Goal: Task Accomplishment & Management: Manage account settings

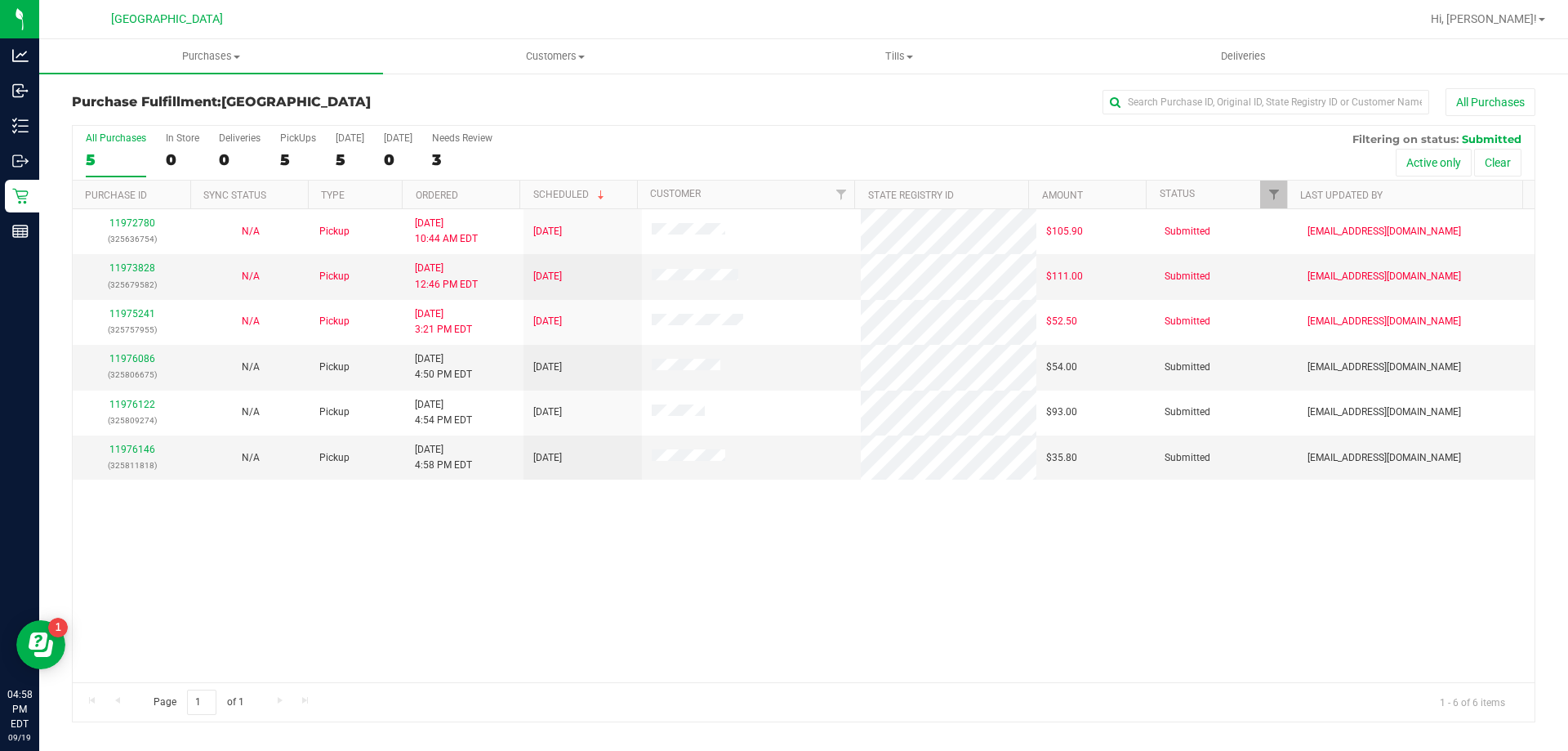
click at [538, 552] on div "11972780 (325636754) N/A Pickup [DATE] 10:44 AM EDT 9/19/2025 $105.90 Submitted…" at bounding box center [803, 445] width 1462 height 473
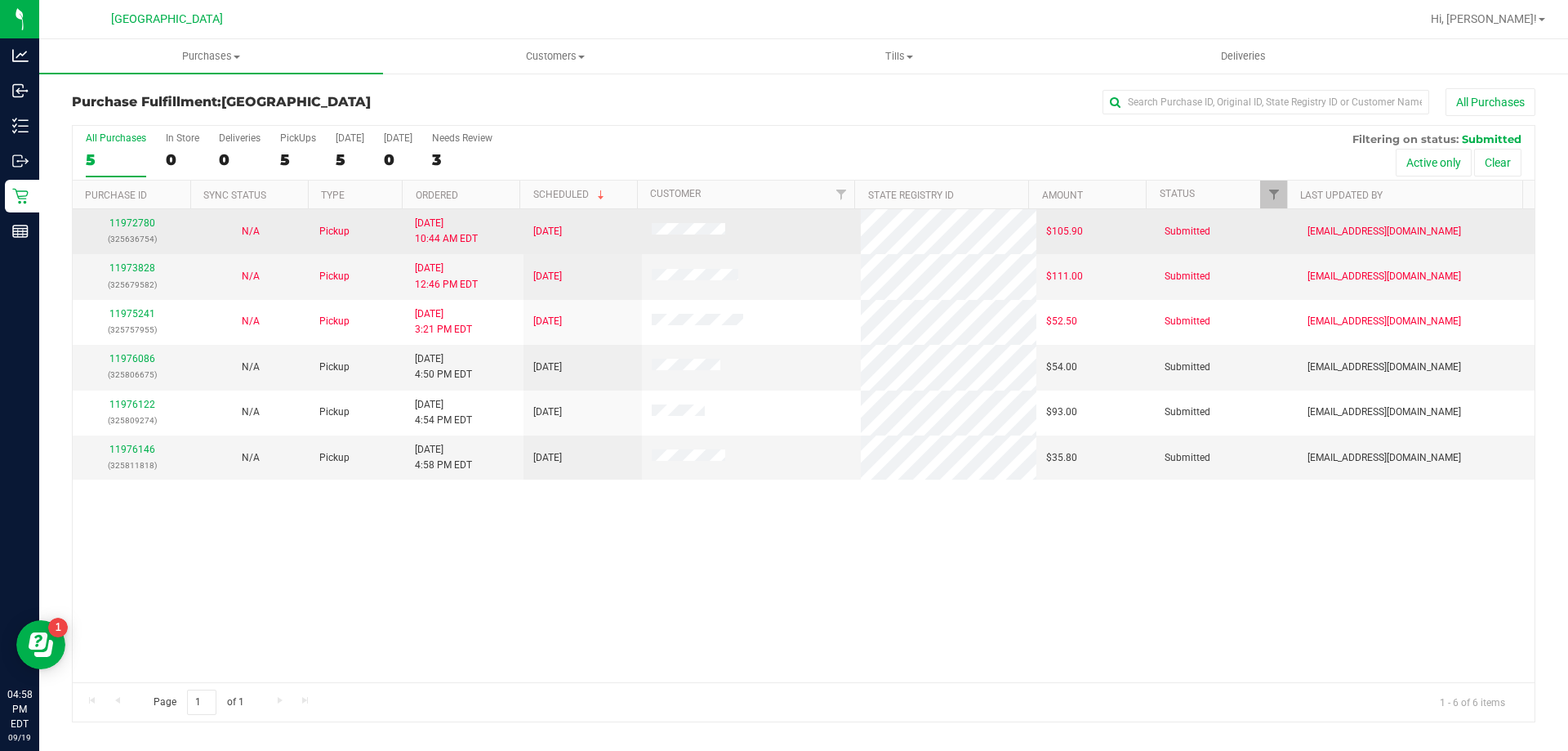
click at [127, 231] on p "(325636754)" at bounding box center [131, 239] width 99 height 16
click at [130, 226] on link "11972780" at bounding box center [132, 223] width 46 height 12
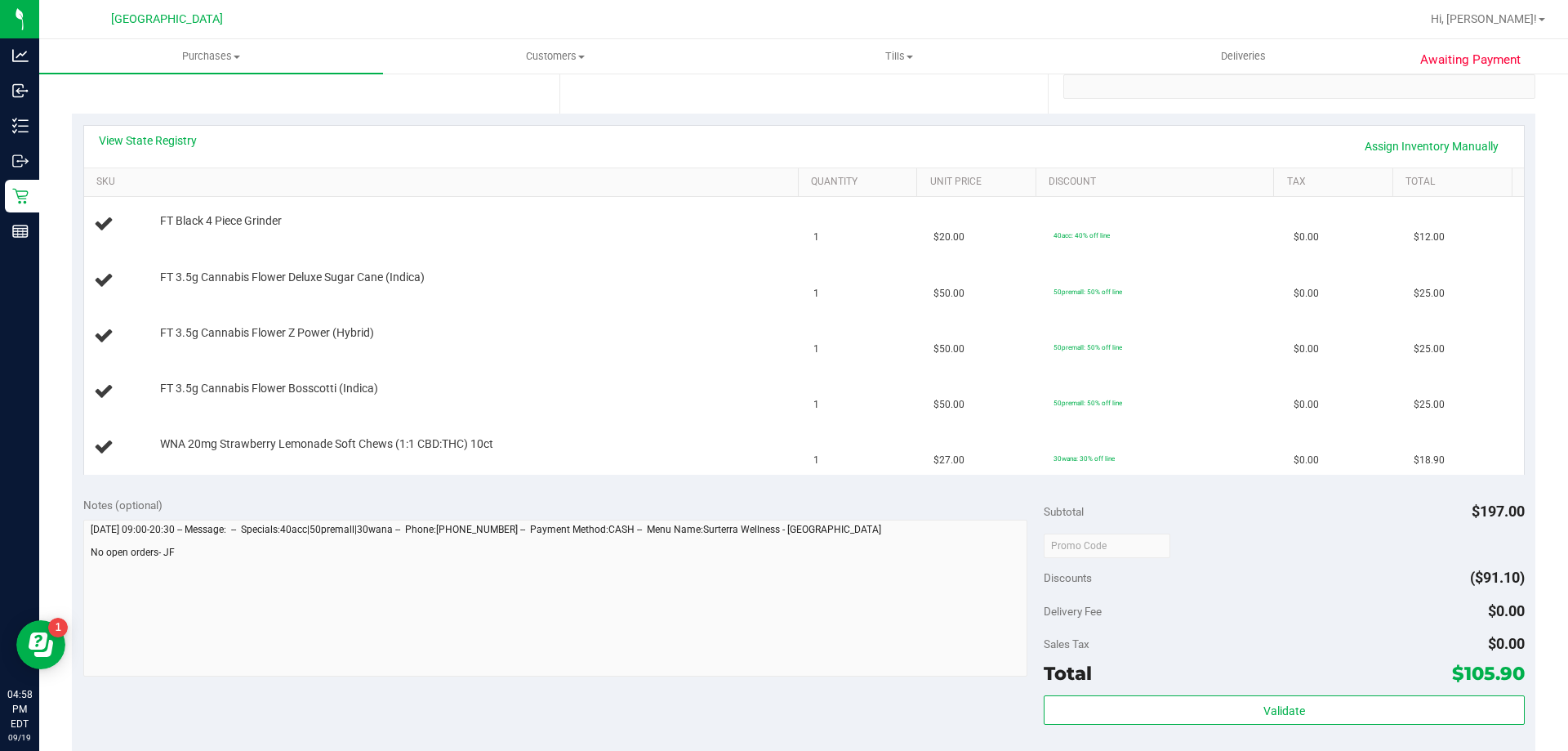
scroll to position [82, 0]
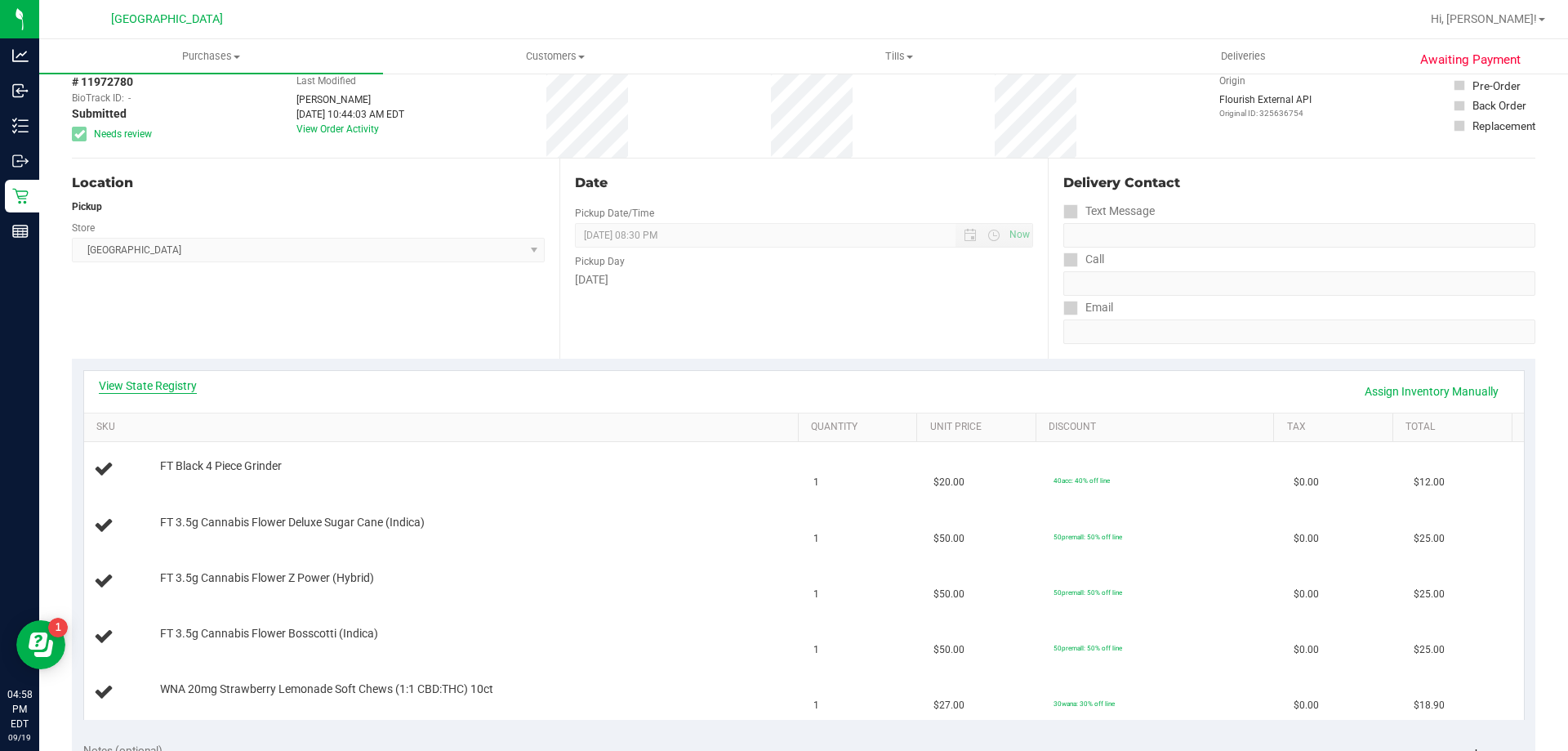
click at [168, 387] on link "View State Registry" at bounding box center [147, 385] width 98 height 17
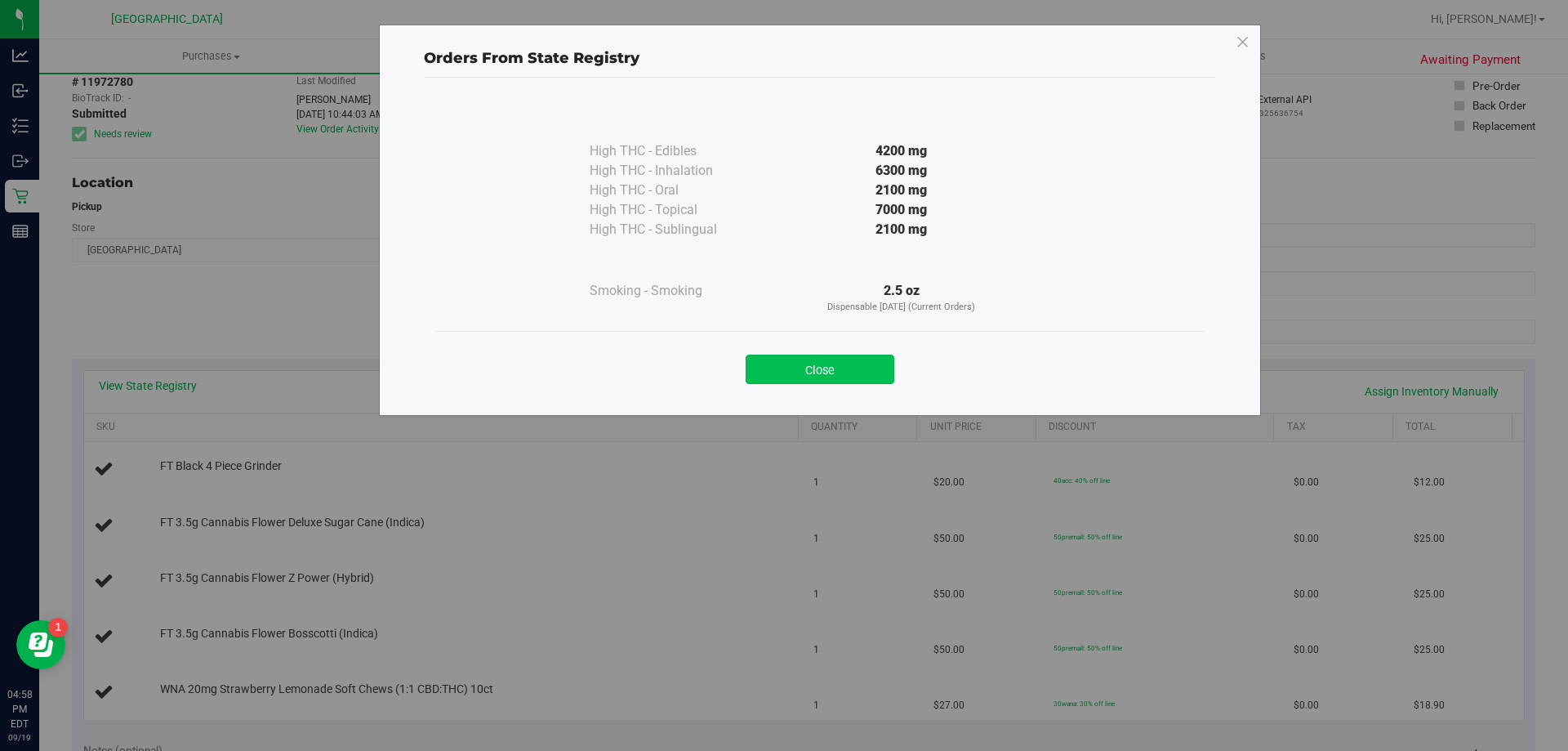
click at [821, 378] on button "Close" at bounding box center [820, 369] width 148 height 29
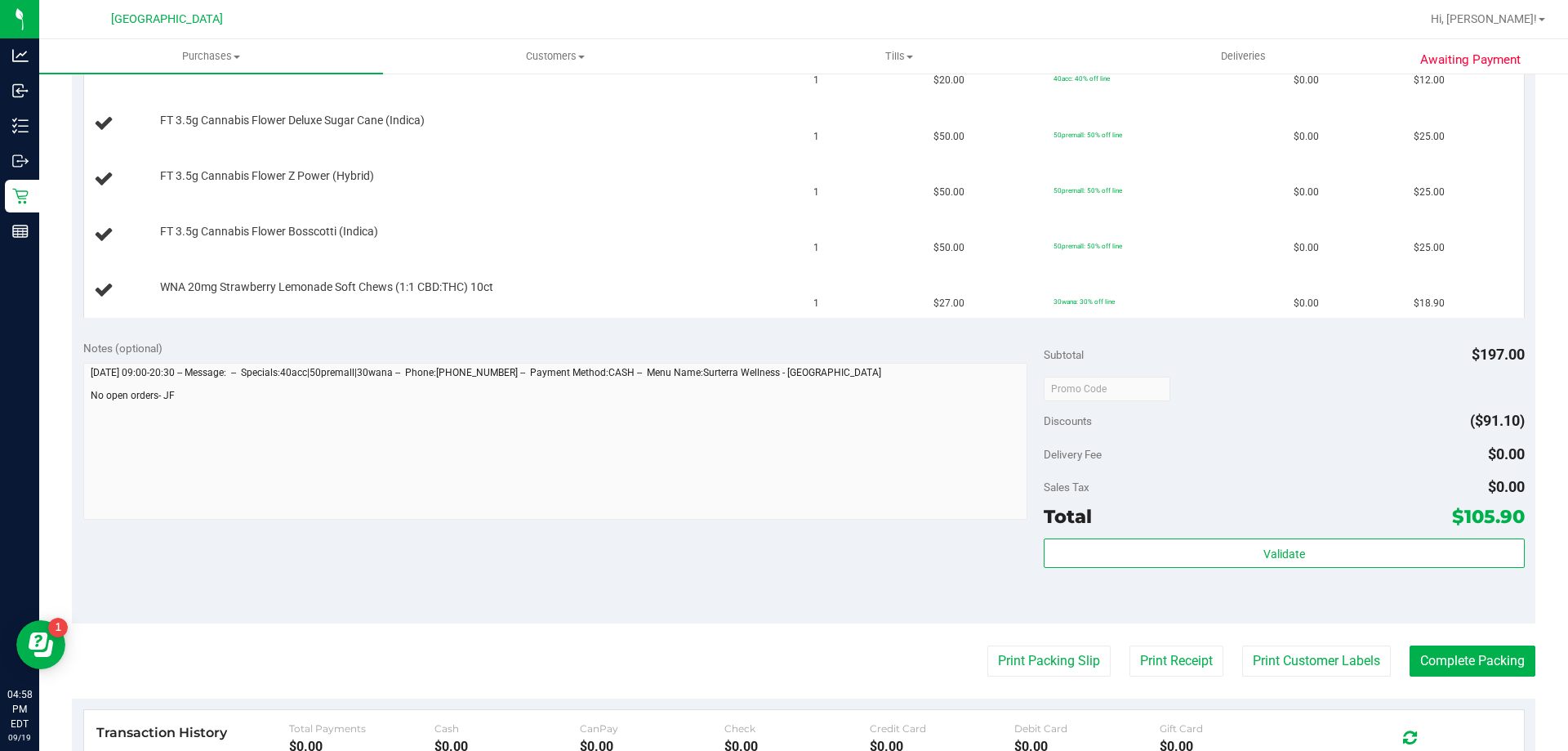
scroll to position [653, 0]
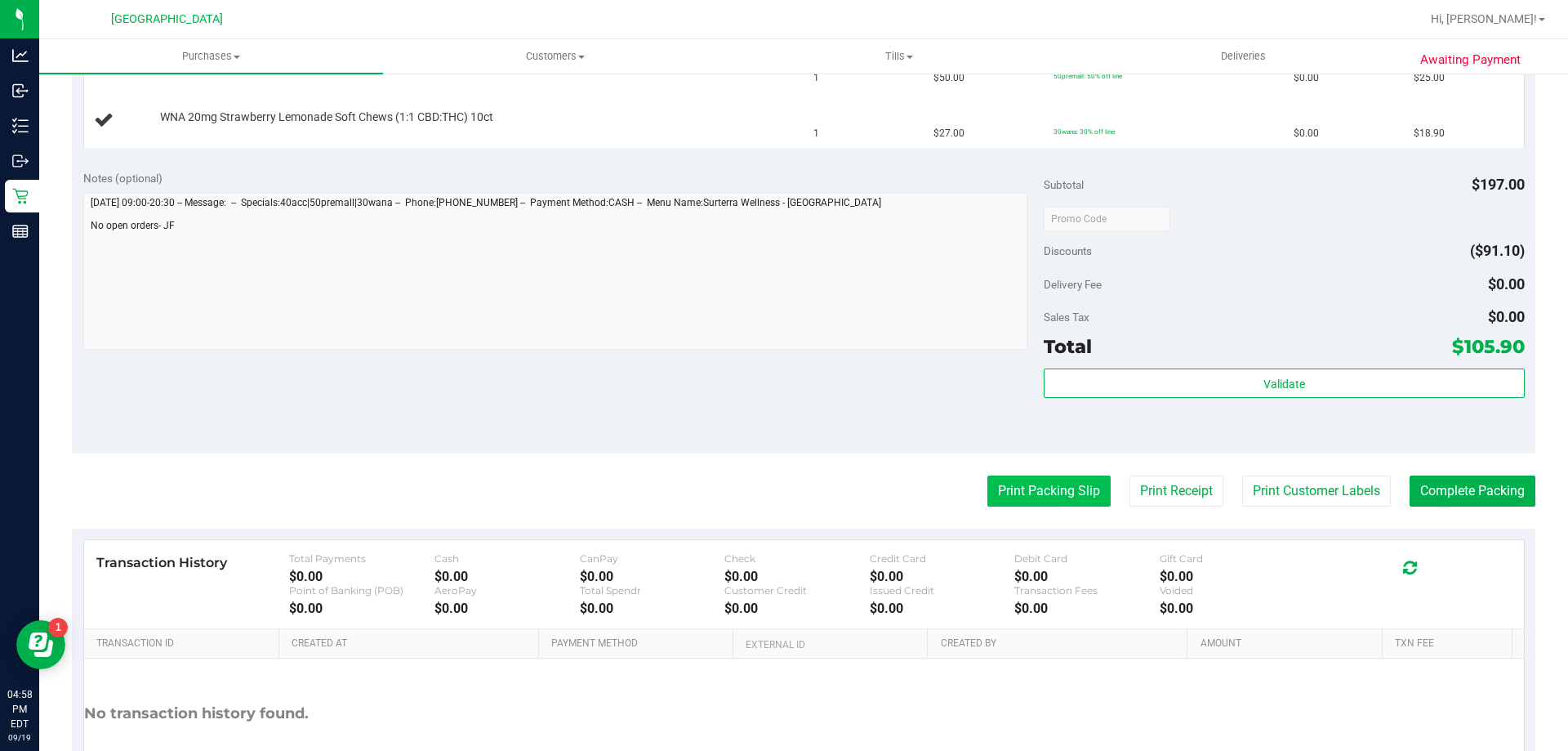
click at [1022, 480] on button "Print Packing Slip" at bounding box center [1049, 491] width 123 height 31
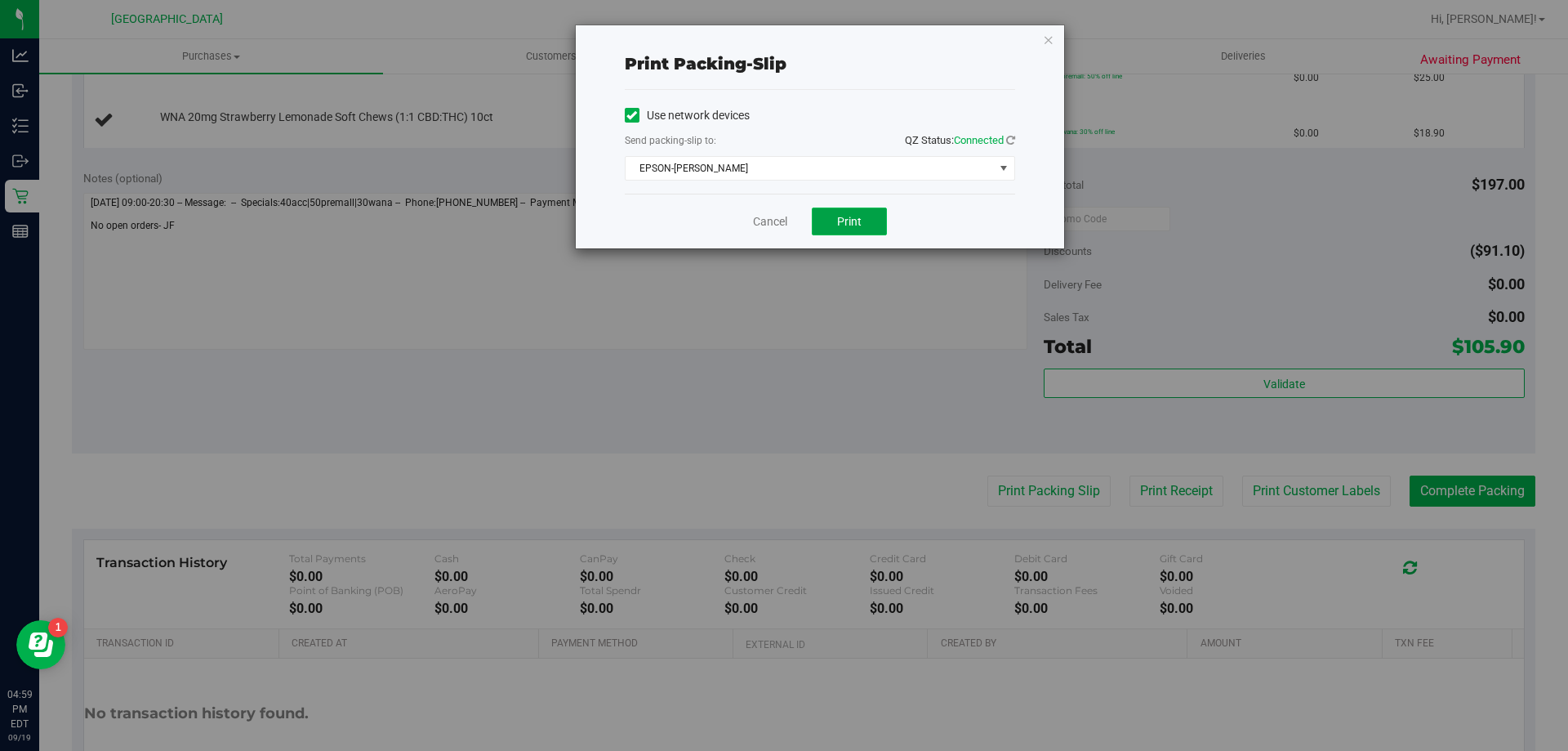
click at [837, 221] on span "Print" at bounding box center [848, 221] width 24 height 13
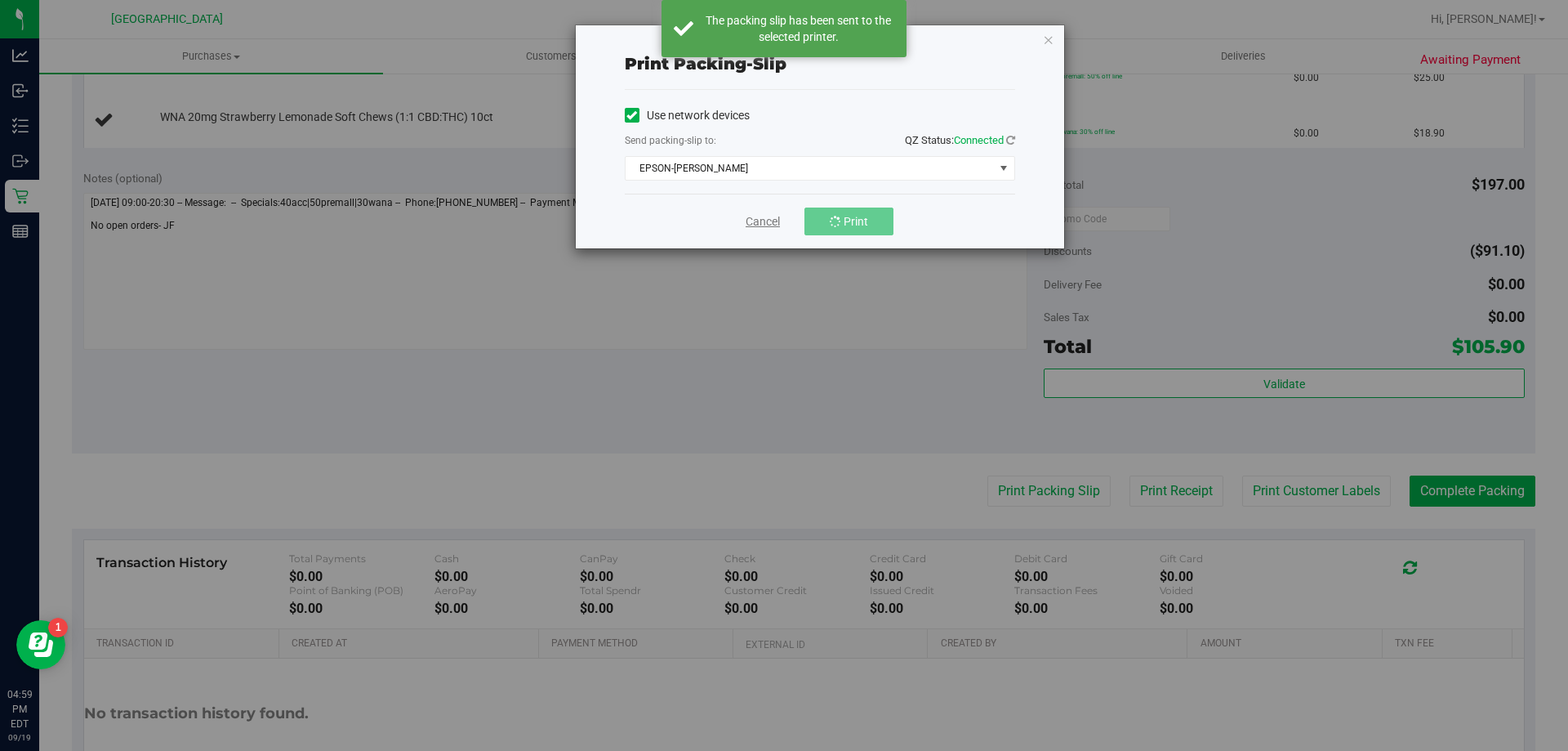
click at [765, 224] on link "Cancel" at bounding box center [763, 222] width 34 height 18
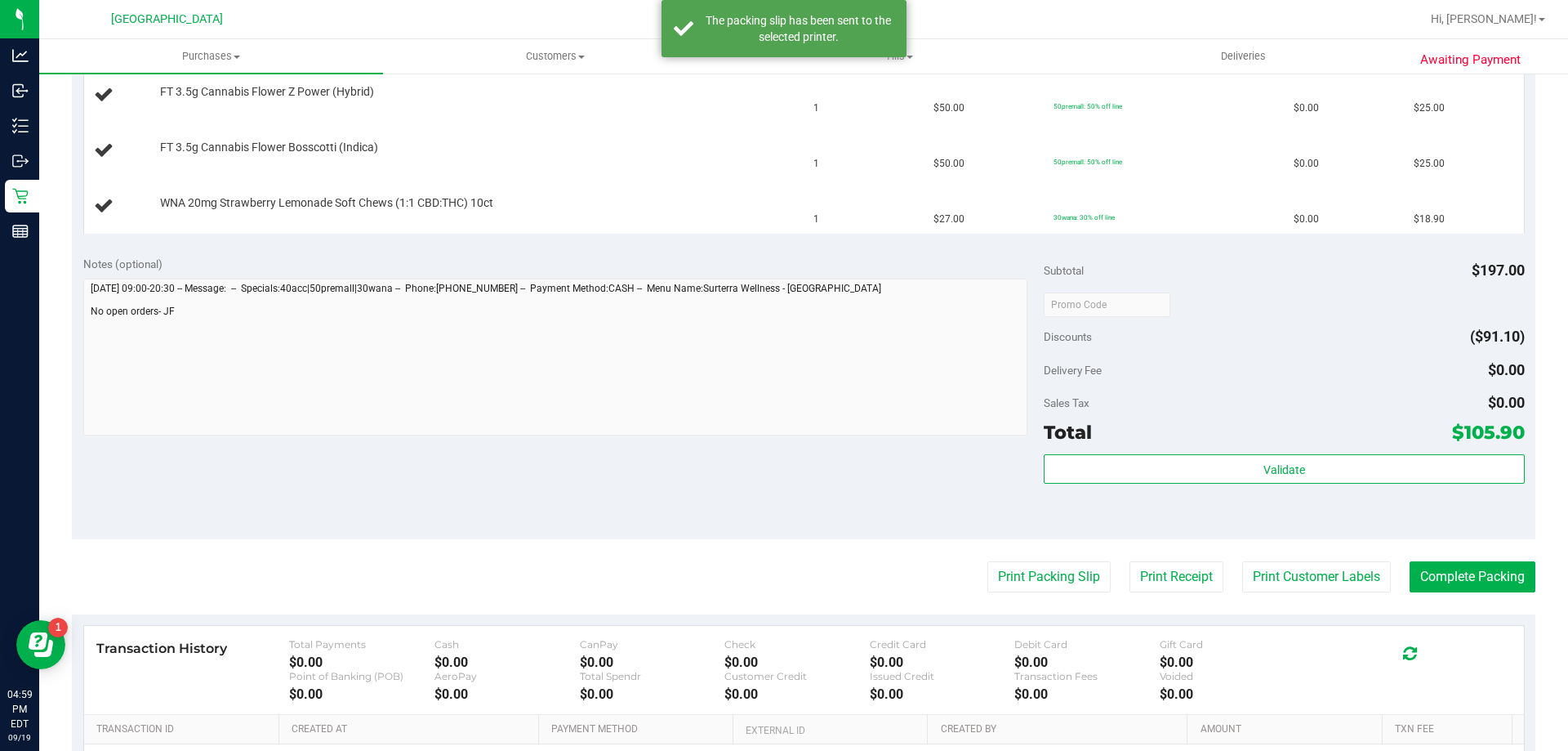
scroll to position [571, 0]
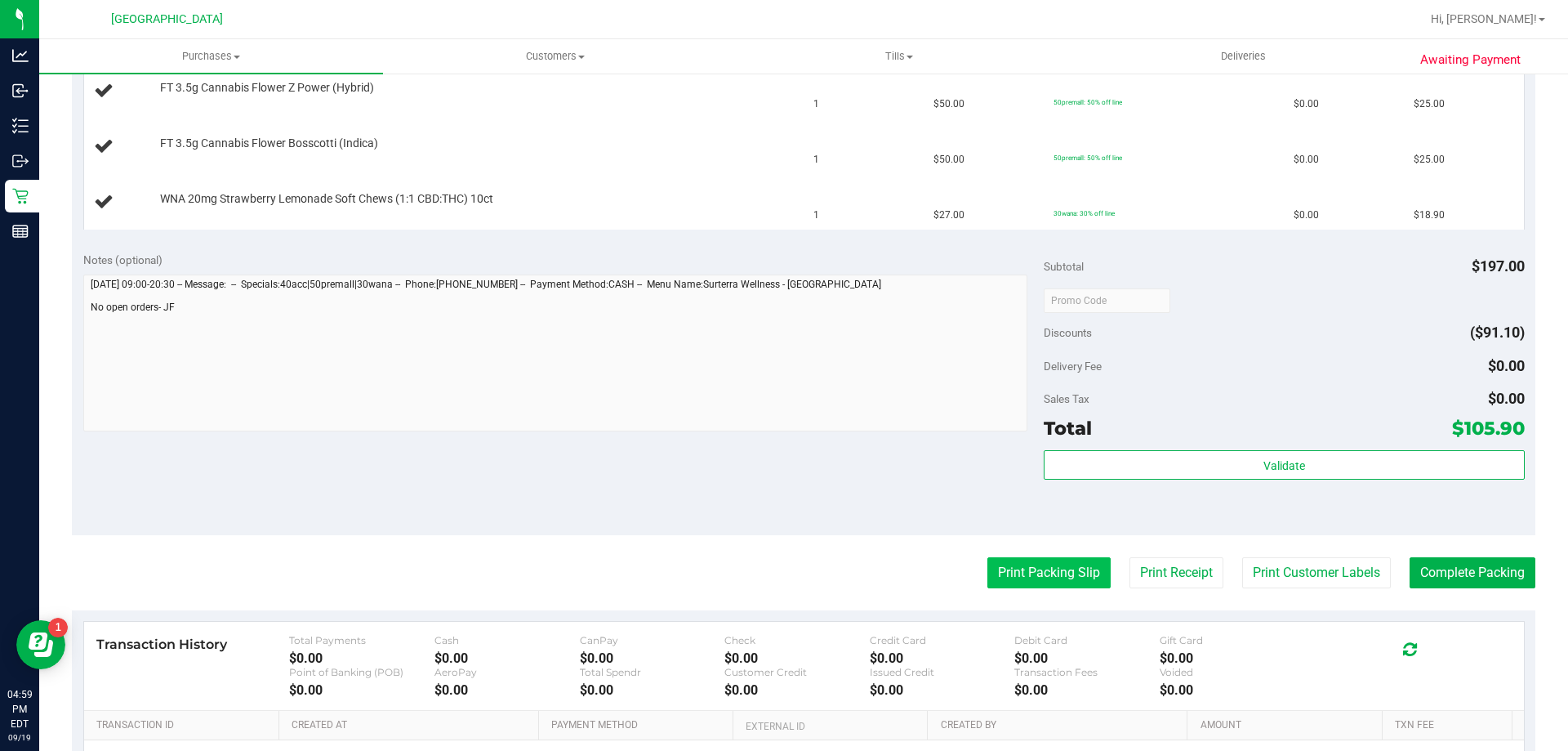
click at [1048, 568] on button "Print Packing Slip" at bounding box center [1049, 572] width 123 height 31
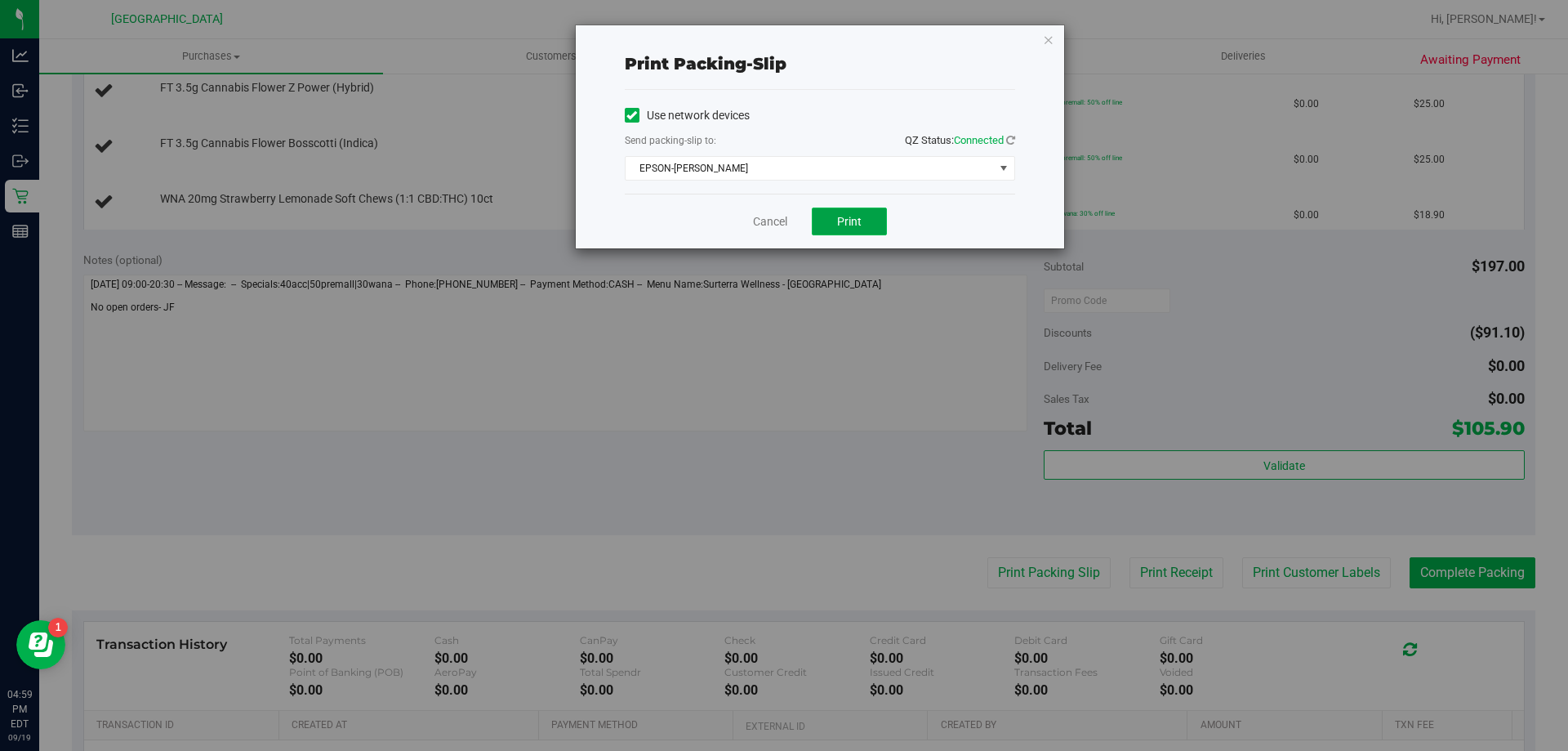
click at [859, 220] on span "Print" at bounding box center [848, 221] width 24 height 13
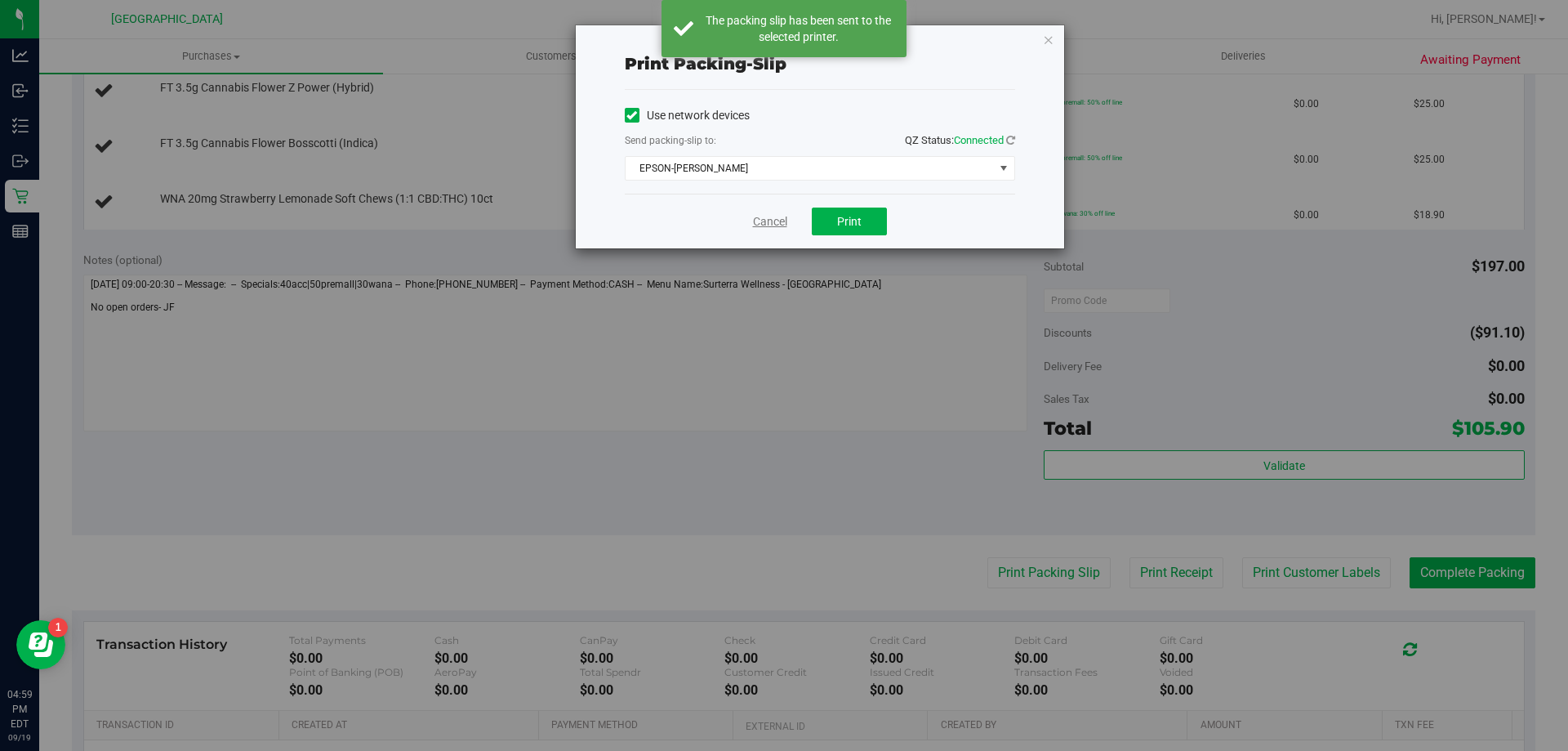
click at [765, 223] on link "Cancel" at bounding box center [769, 222] width 34 height 18
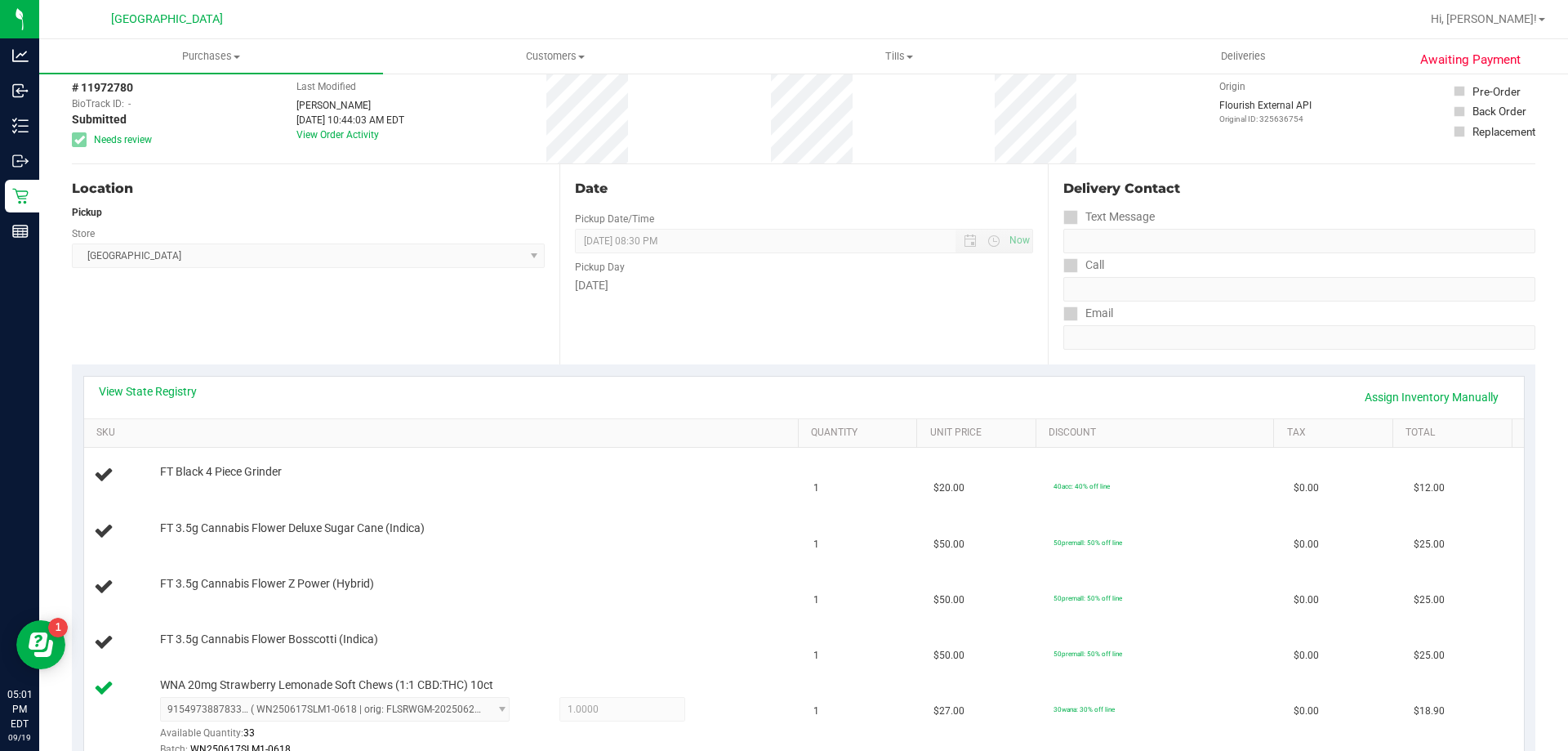
scroll to position [0, 0]
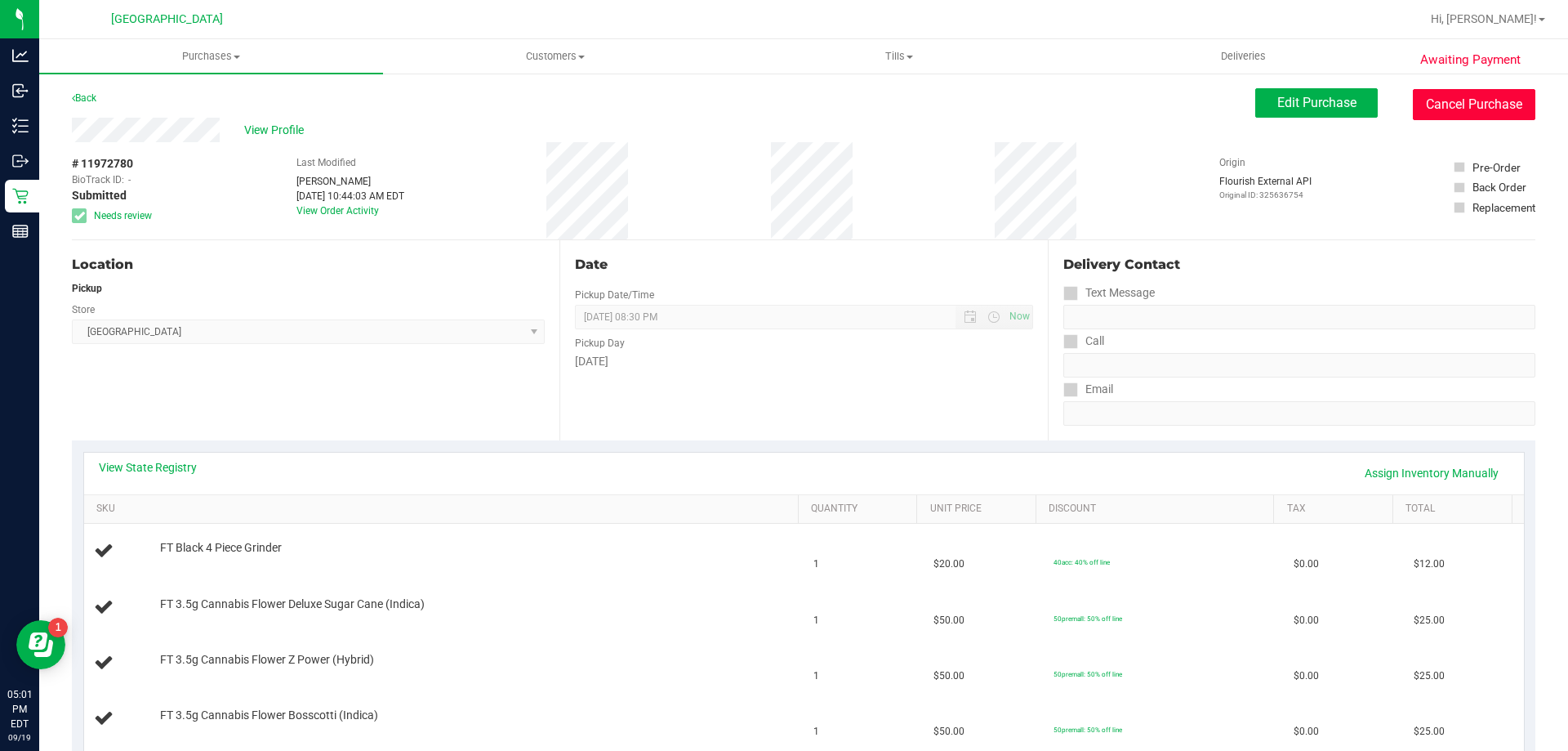
click at [1445, 102] on button "Cancel Purchase" at bounding box center [1473, 104] width 122 height 31
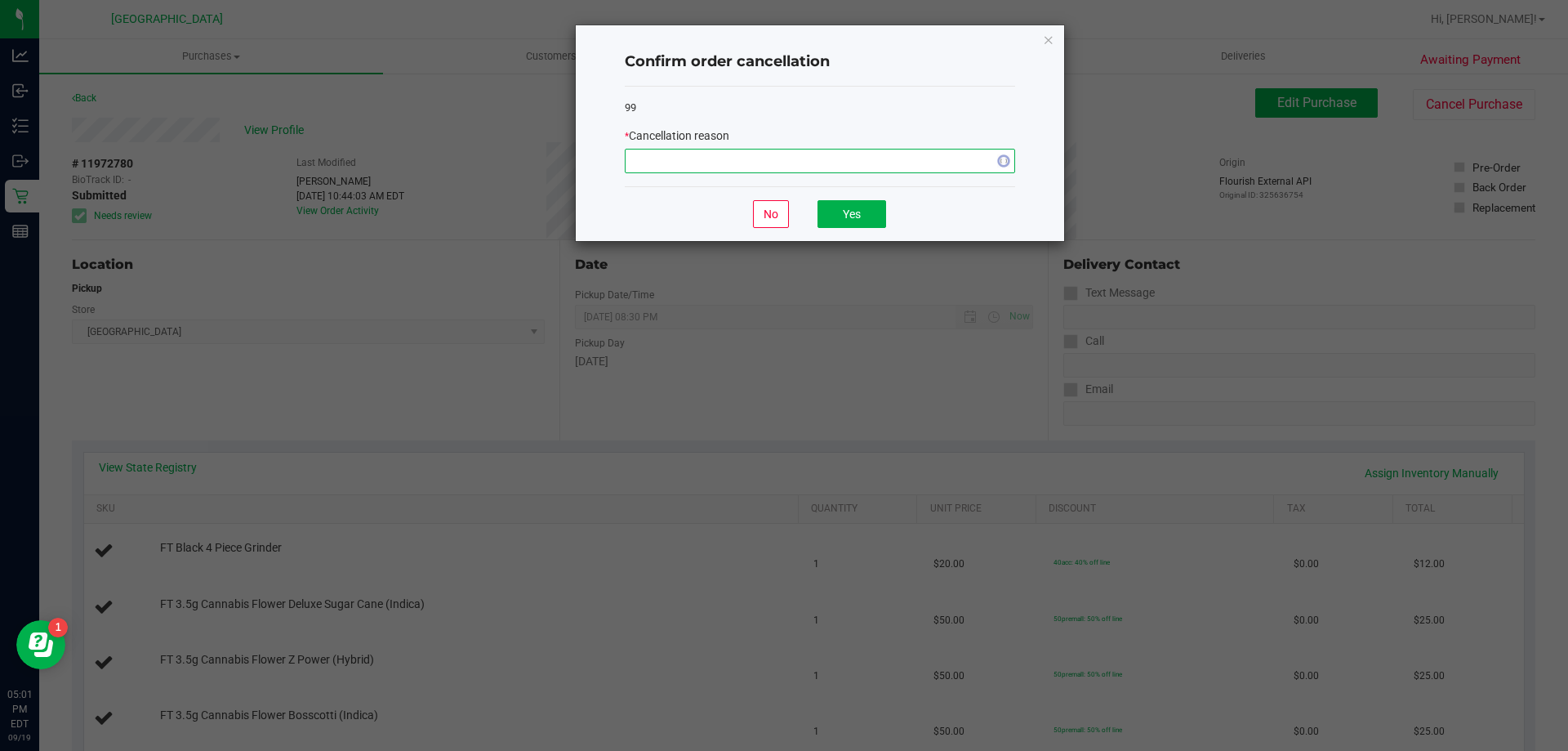
click at [848, 159] on span "NO DATA FOUND" at bounding box center [809, 160] width 368 height 22
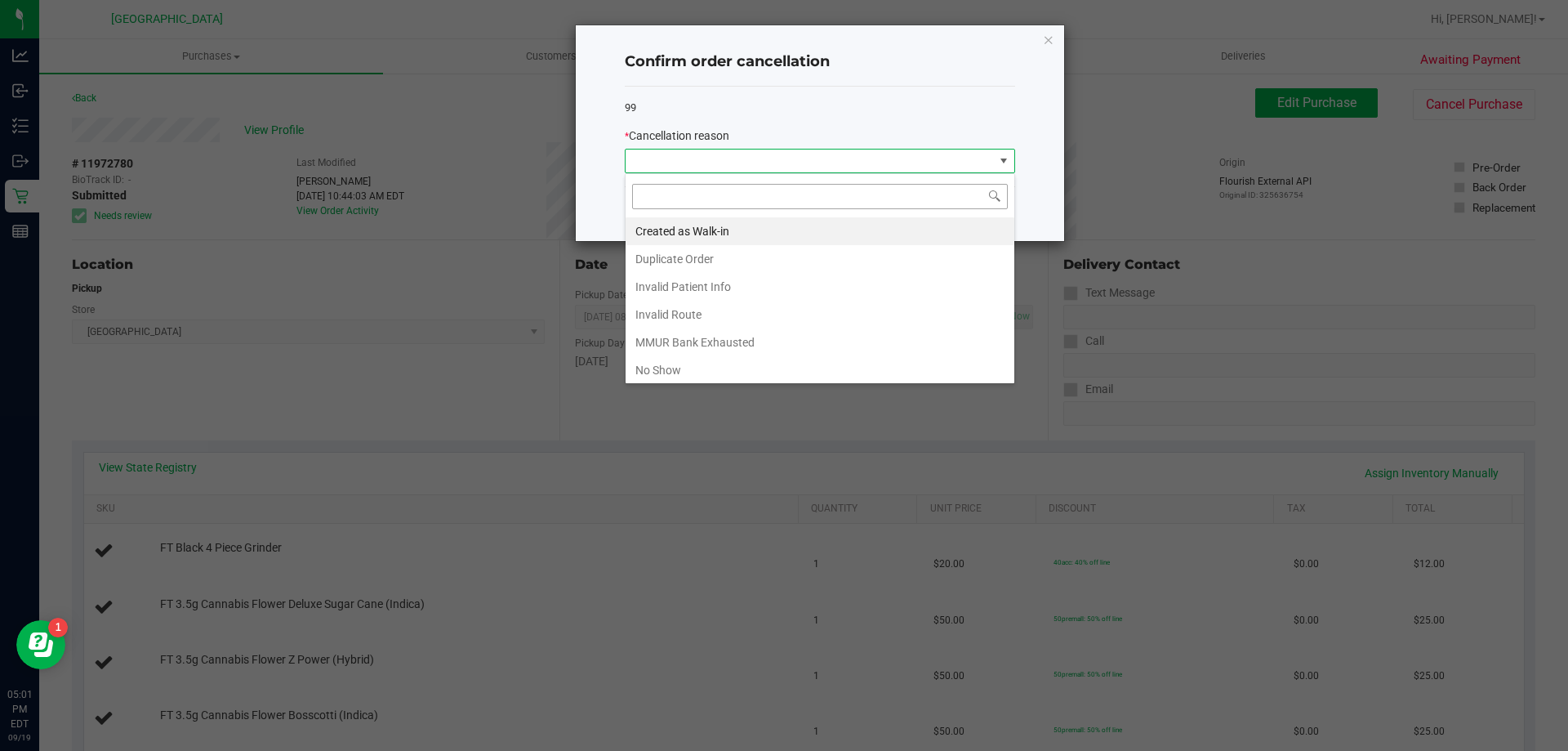
scroll to position [24, 391]
click at [1048, 41] on icon "Close" at bounding box center [1049, 39] width 12 height 20
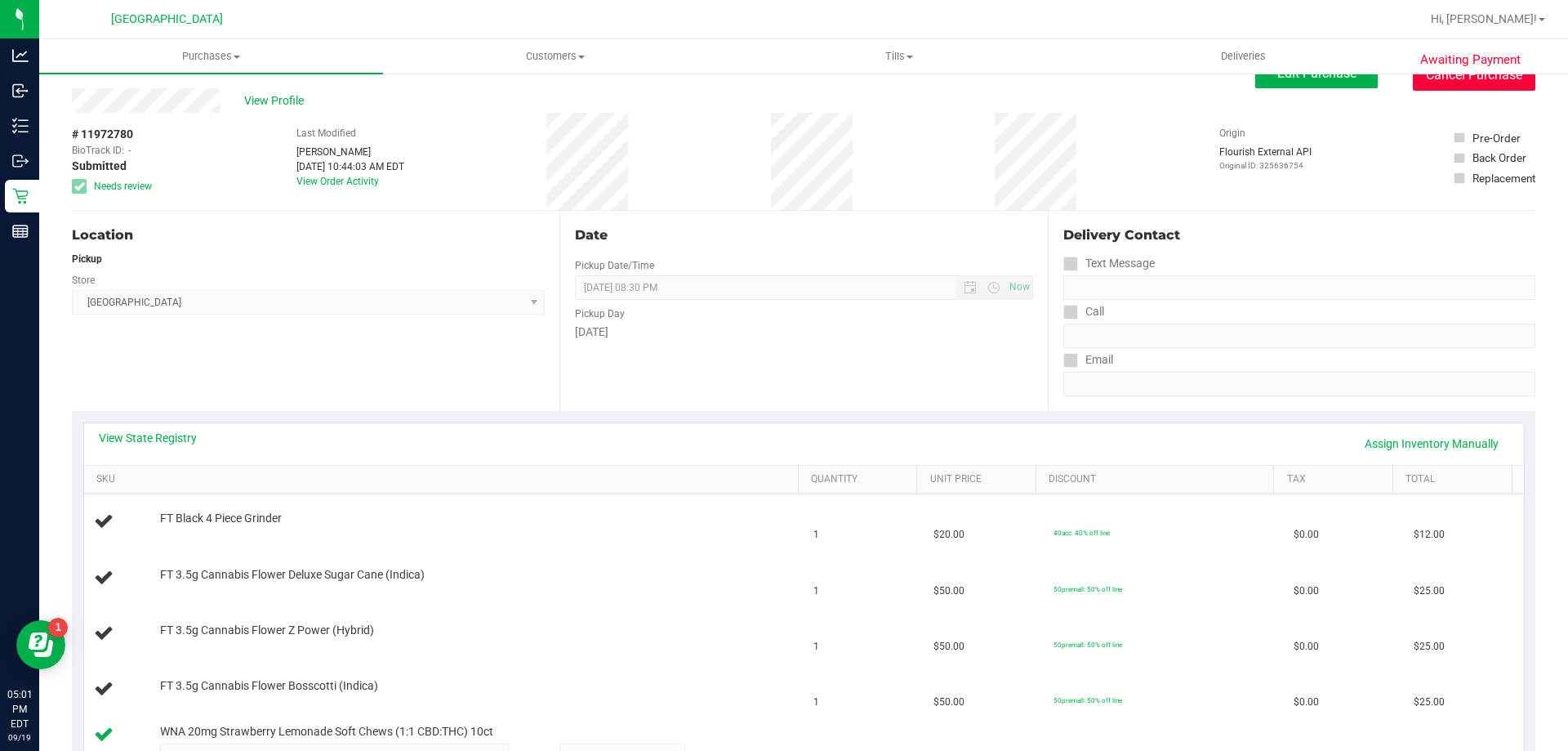
scroll to position [0, 0]
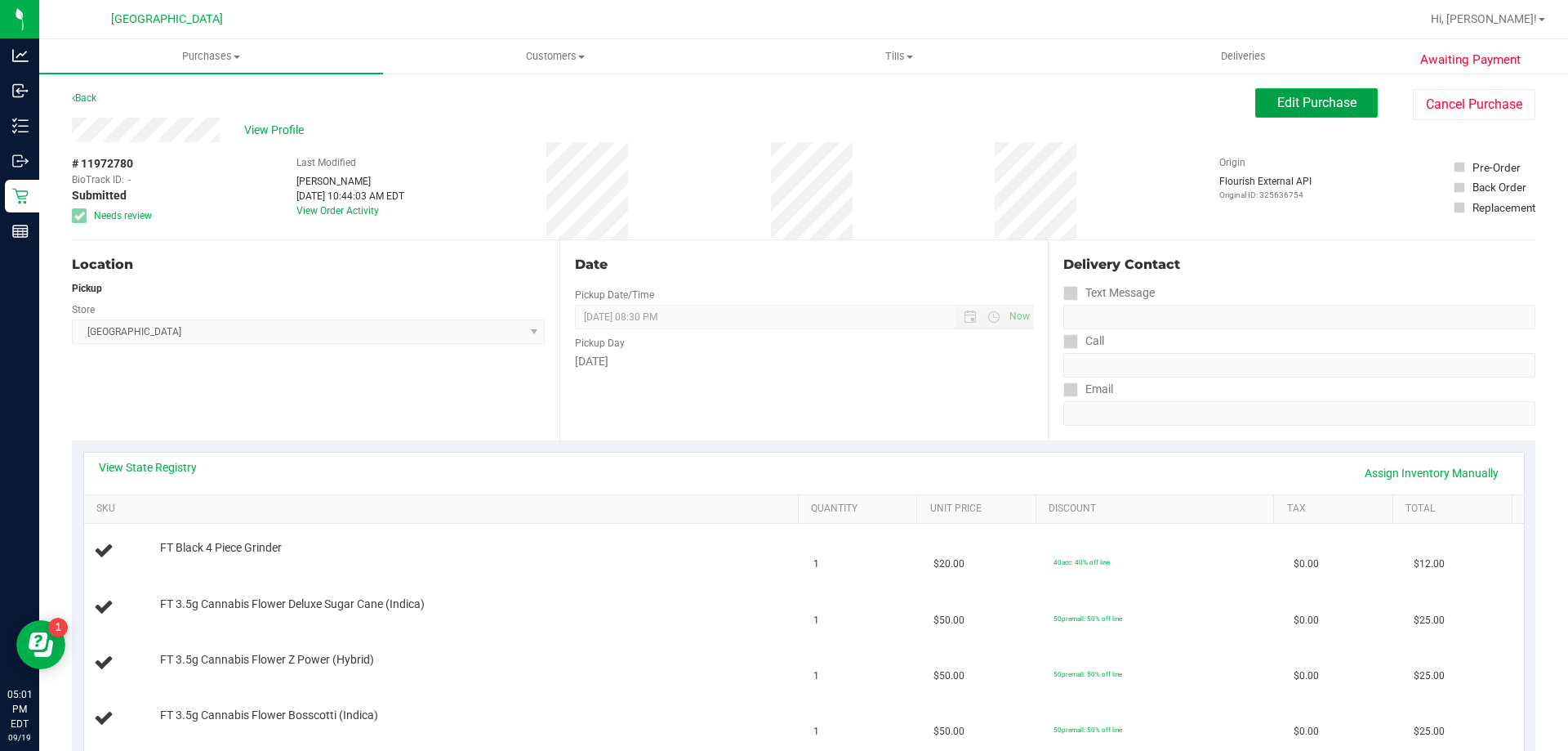
click at [1313, 98] on span "Edit Purchase" at bounding box center [1316, 103] width 79 height 16
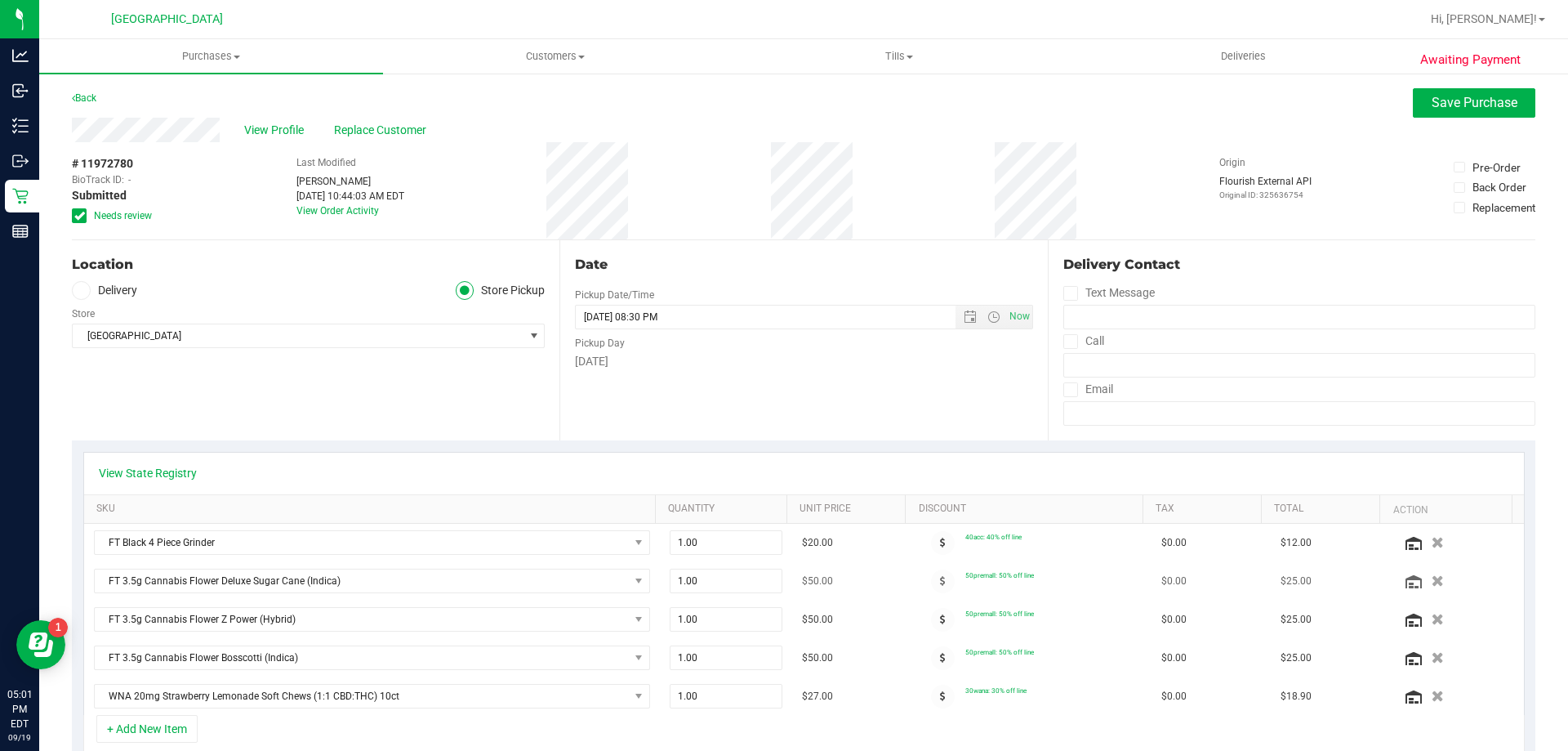
click at [1431, 585] on icon "button" at bounding box center [1437, 581] width 13 height 12
click at [1416, 578] on div at bounding box center [1457, 581] width 113 height 16
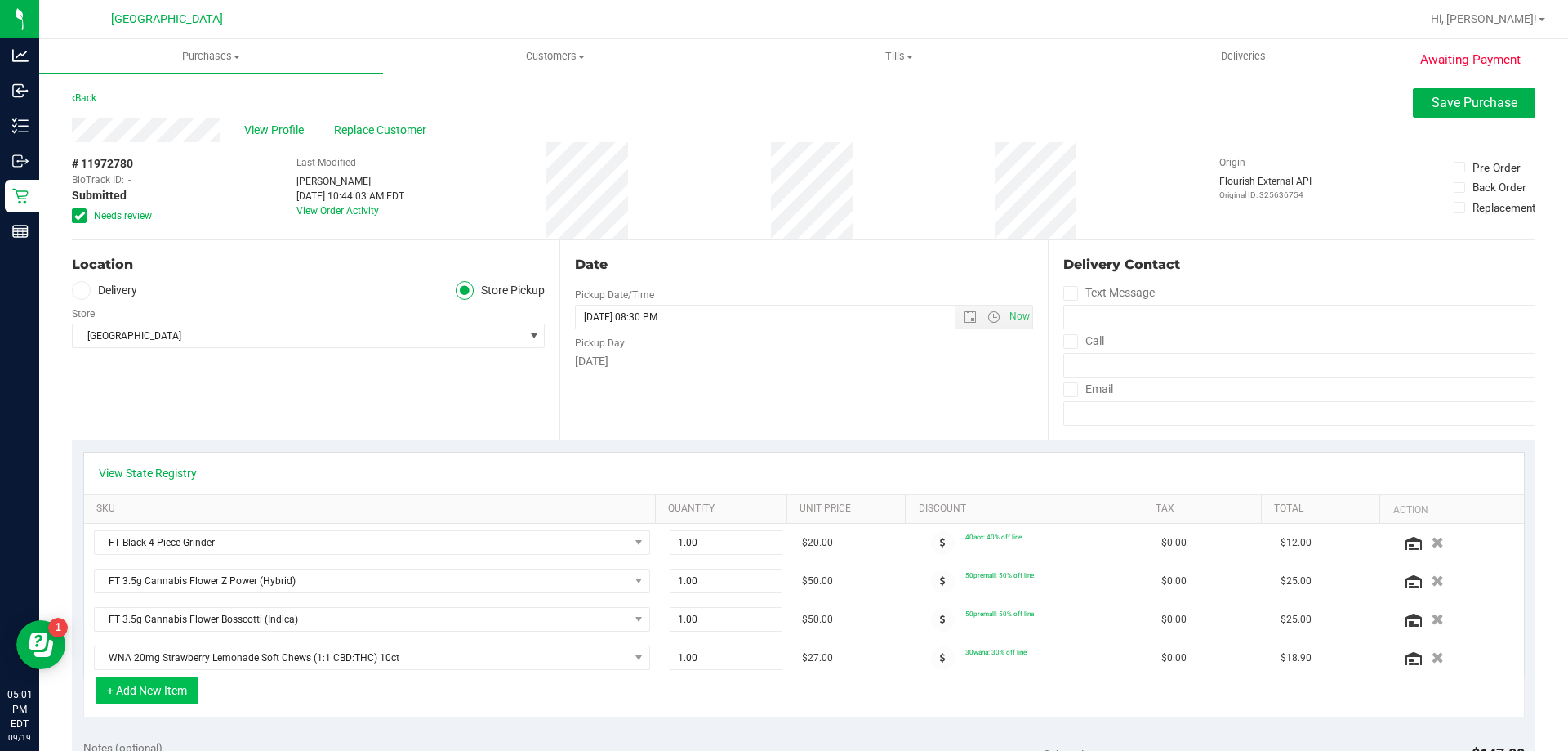
click at [197, 687] on button "+ Add New Item" at bounding box center [147, 690] width 102 height 27
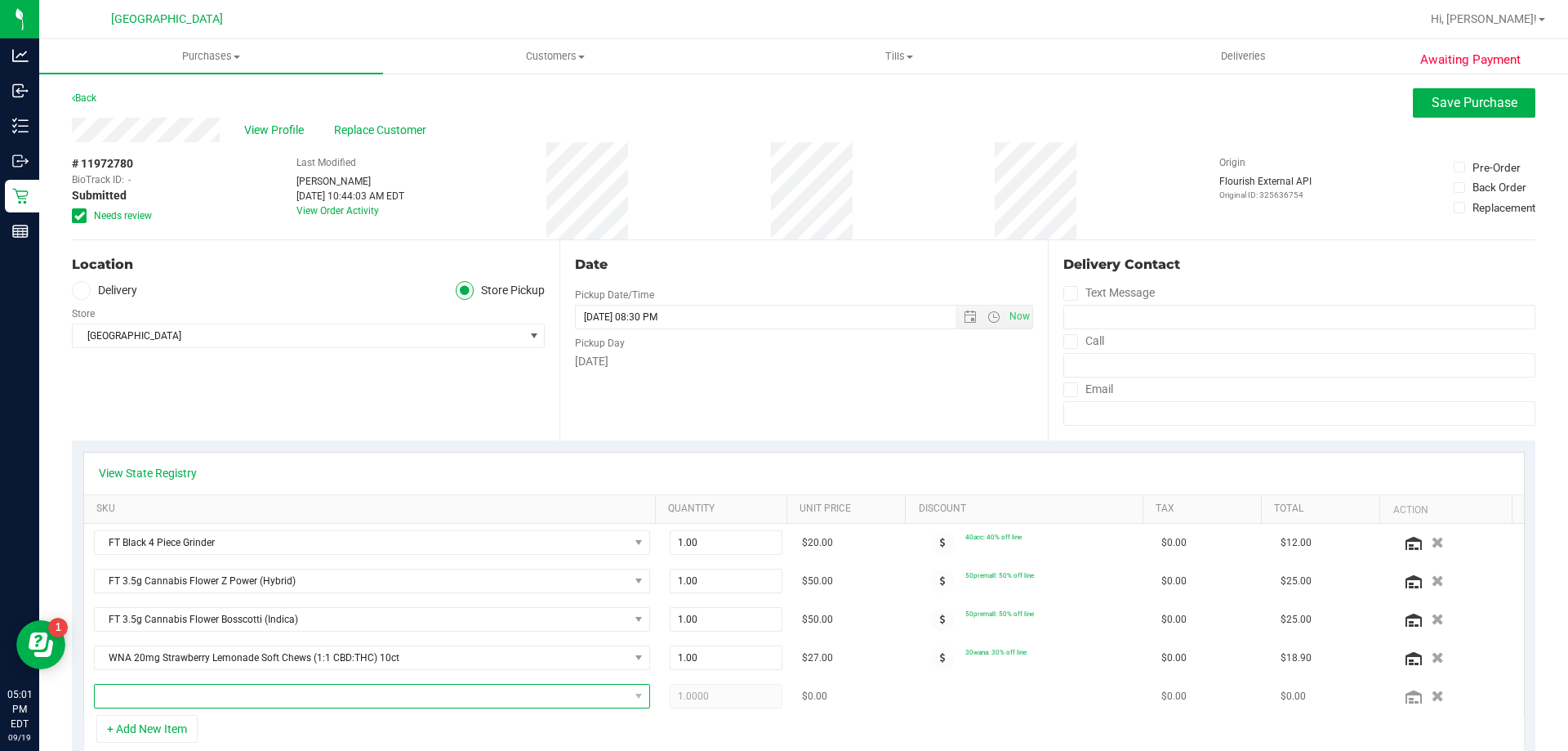
click at [277, 691] on span "NO DATA FOUND" at bounding box center [361, 695] width 534 height 22
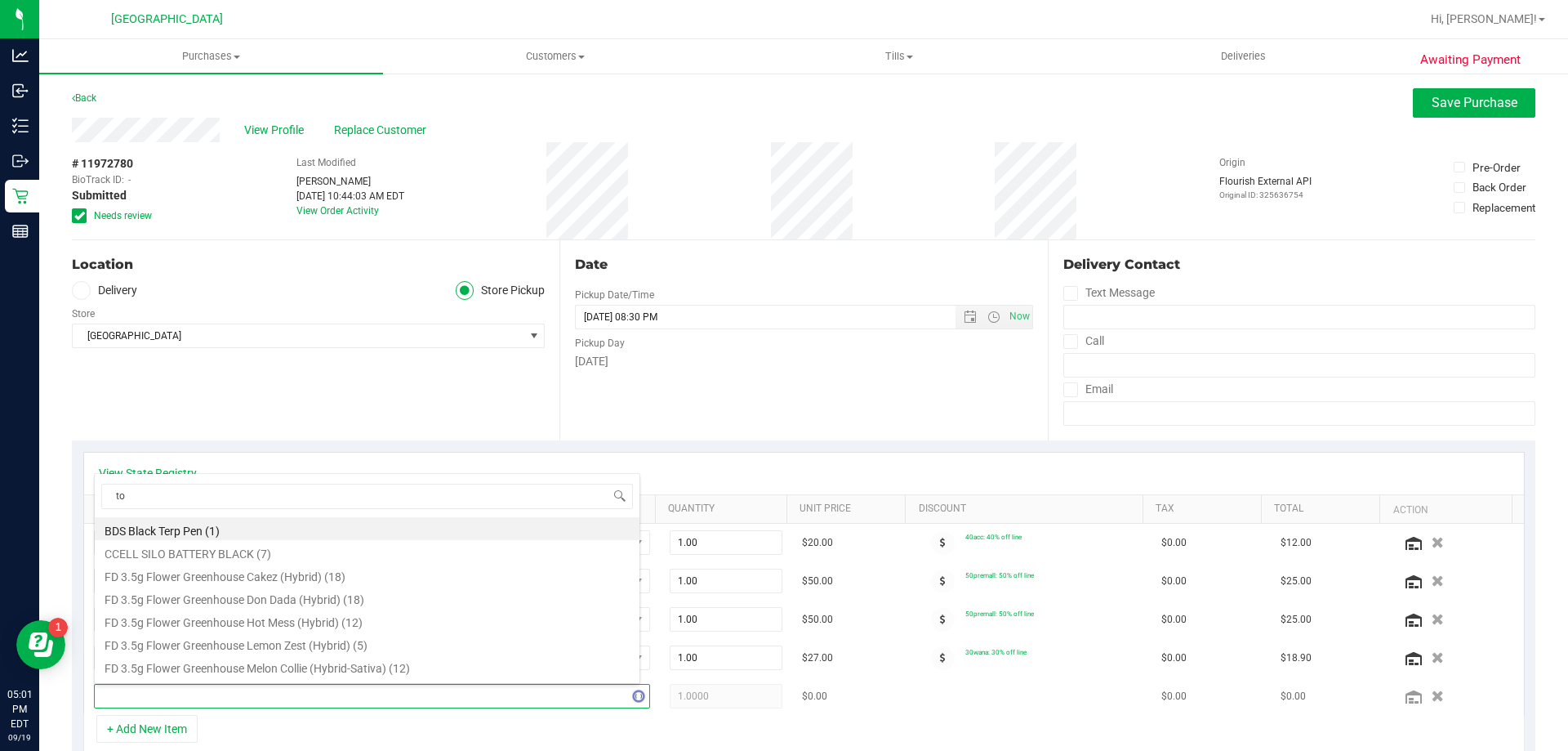
type input "top"
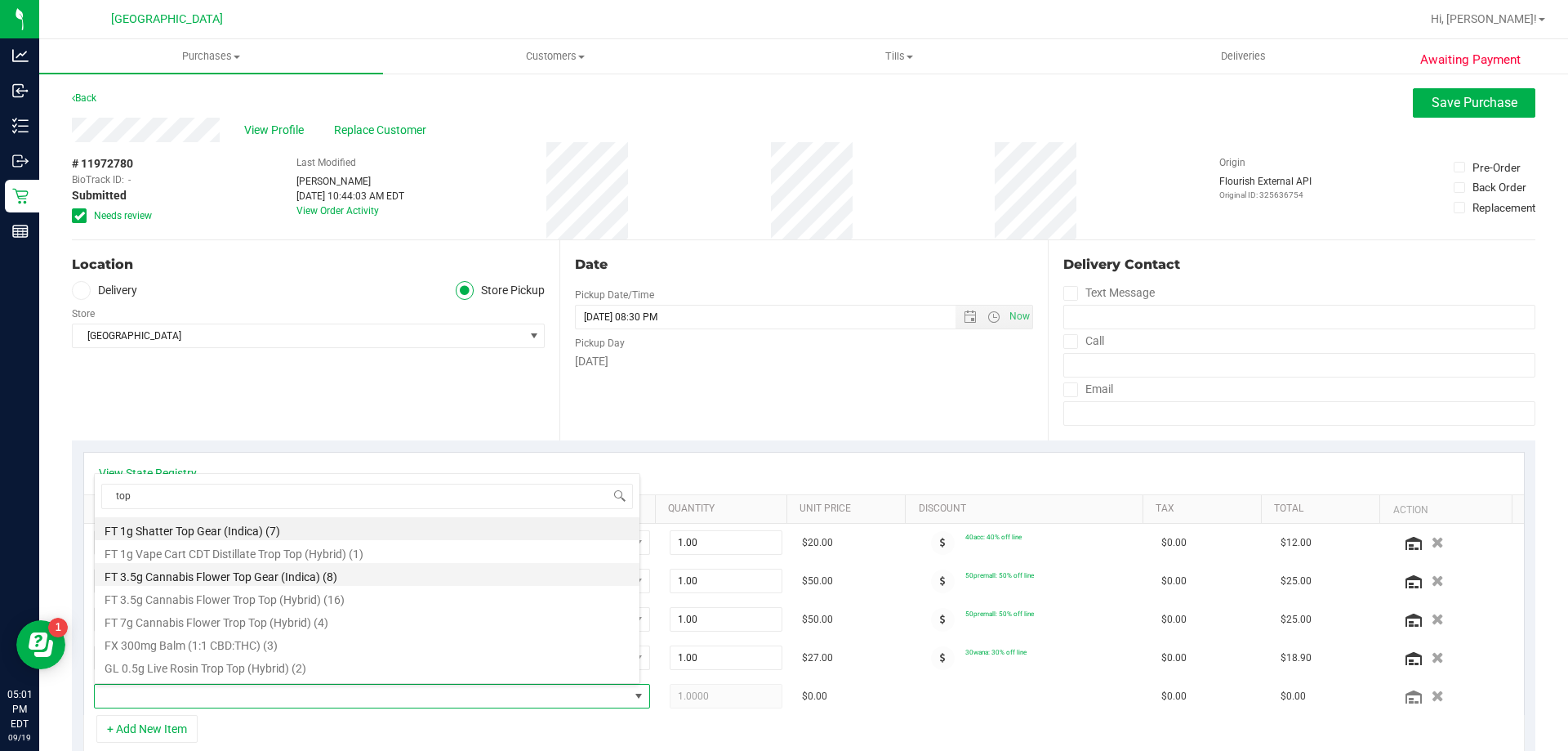
click at [312, 581] on li "FT 3.5g Cannabis Flower Top Gear (Indica) (8)" at bounding box center [367, 573] width 545 height 22
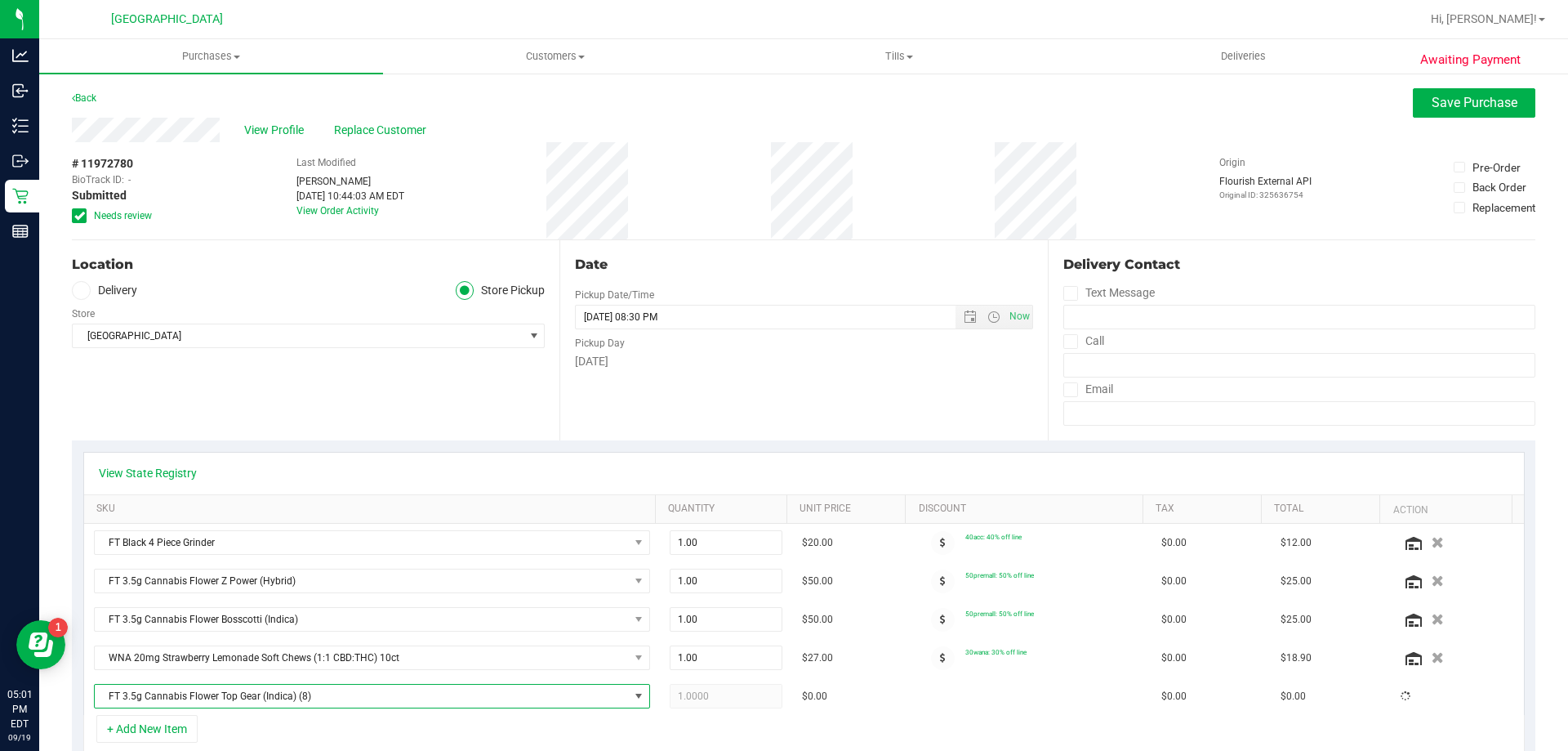
click at [866, 396] on div "Date Pickup Date/Time [DATE] Now [DATE] 08:30 PM Now Pickup Day [DATE]" at bounding box center [803, 340] width 487 height 200
click at [1455, 108] on span "Save Purchase" at bounding box center [1474, 103] width 86 height 16
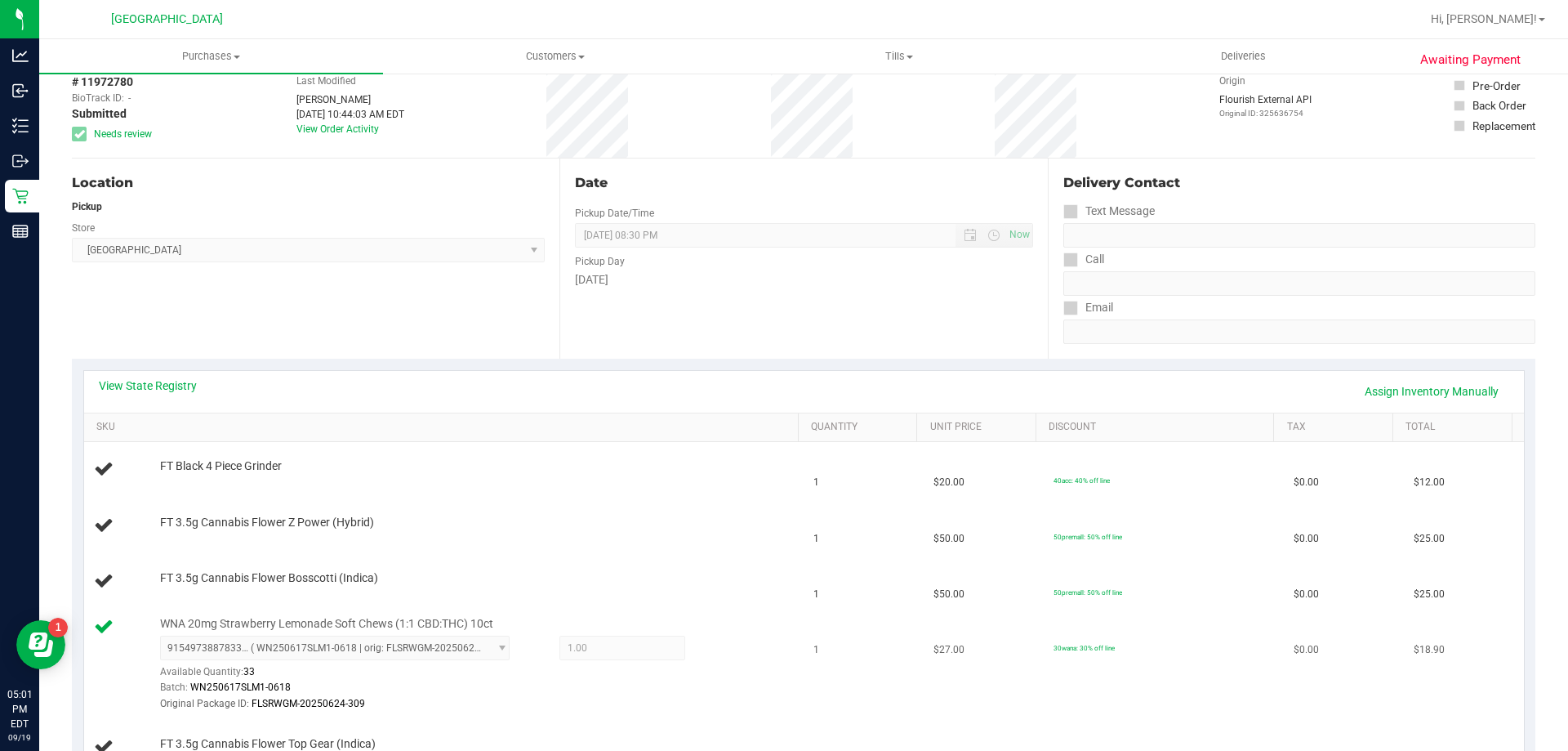
scroll to position [245, 0]
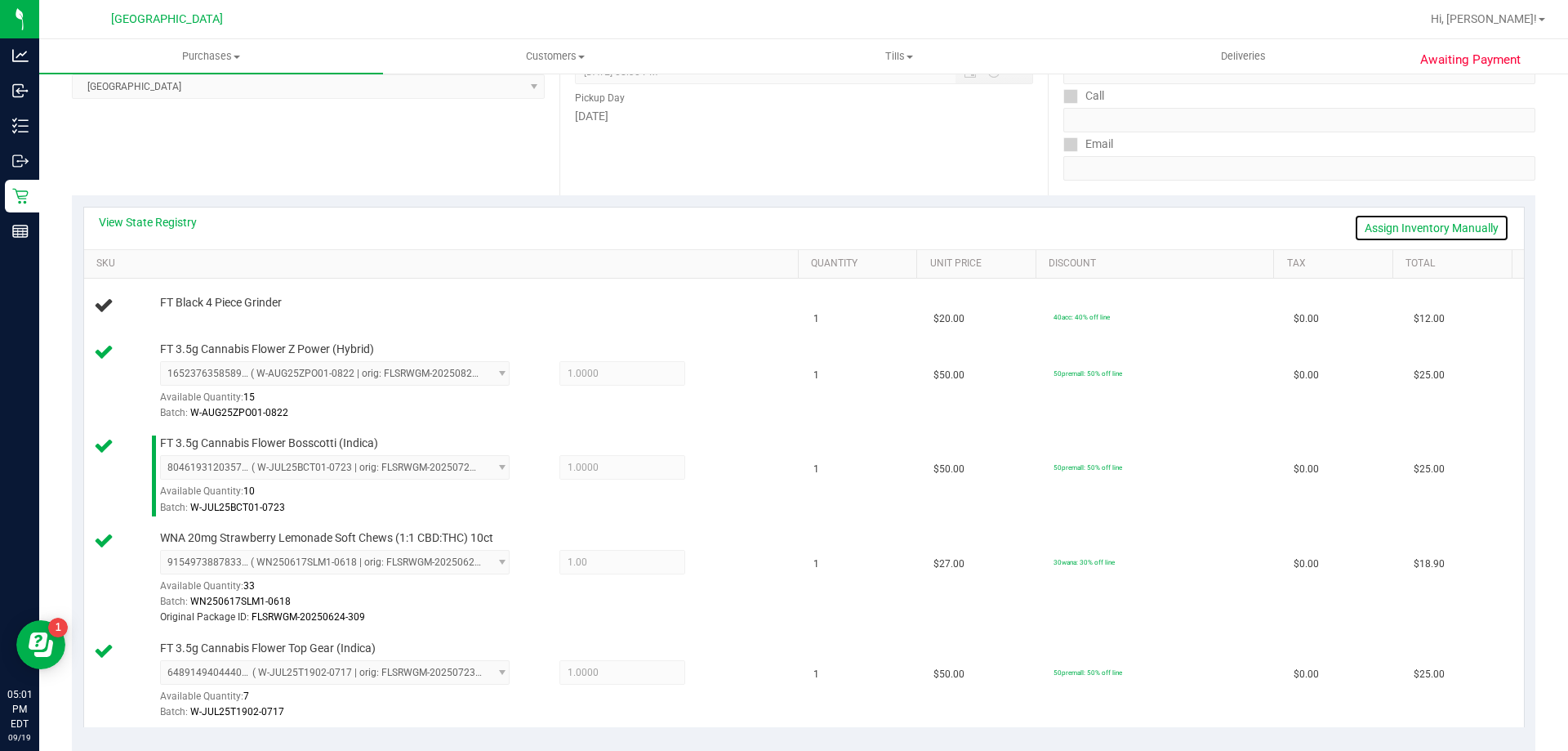
click at [1434, 228] on link "Assign Inventory Manually" at bounding box center [1431, 228] width 155 height 27
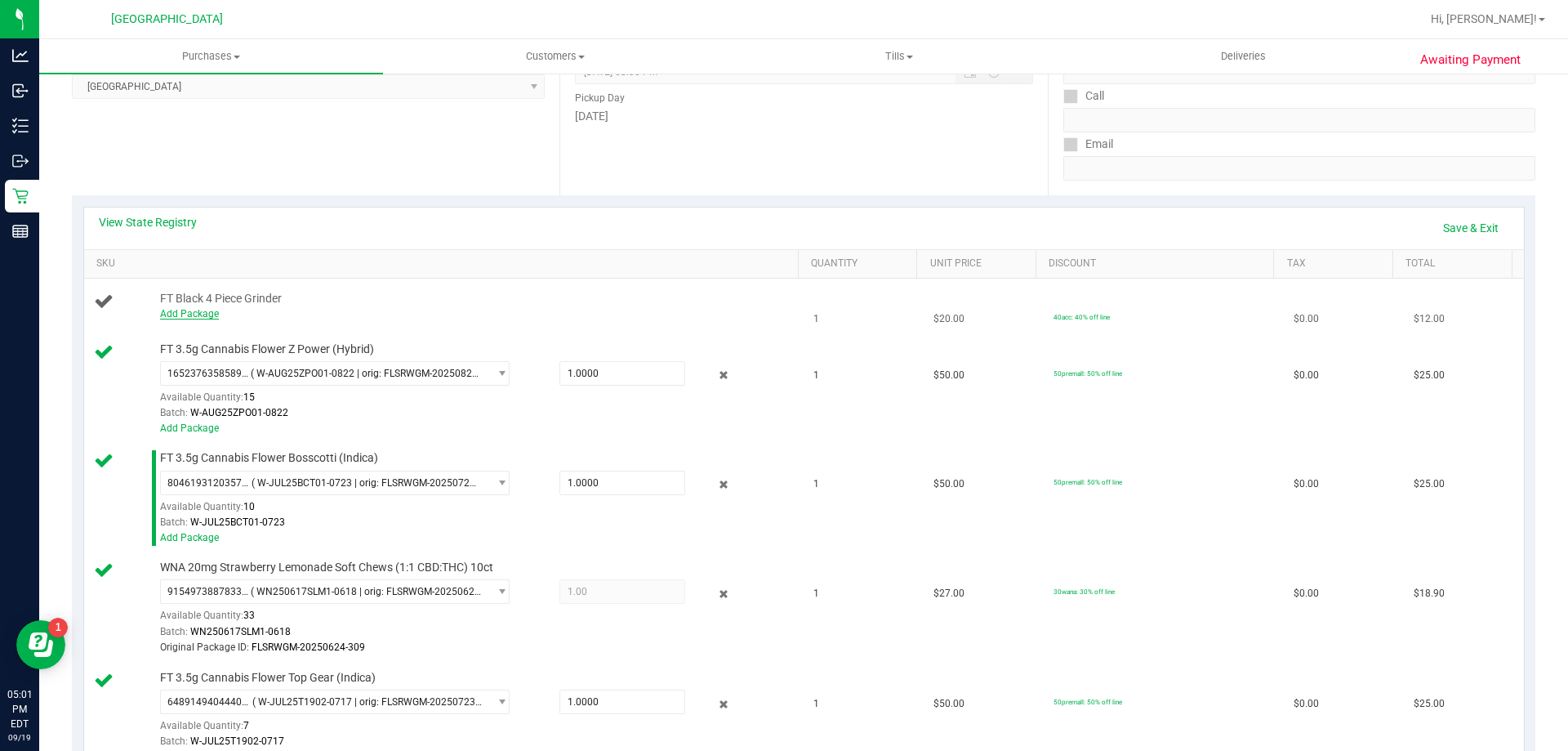
click at [210, 318] on link "Add Package" at bounding box center [189, 313] width 59 height 12
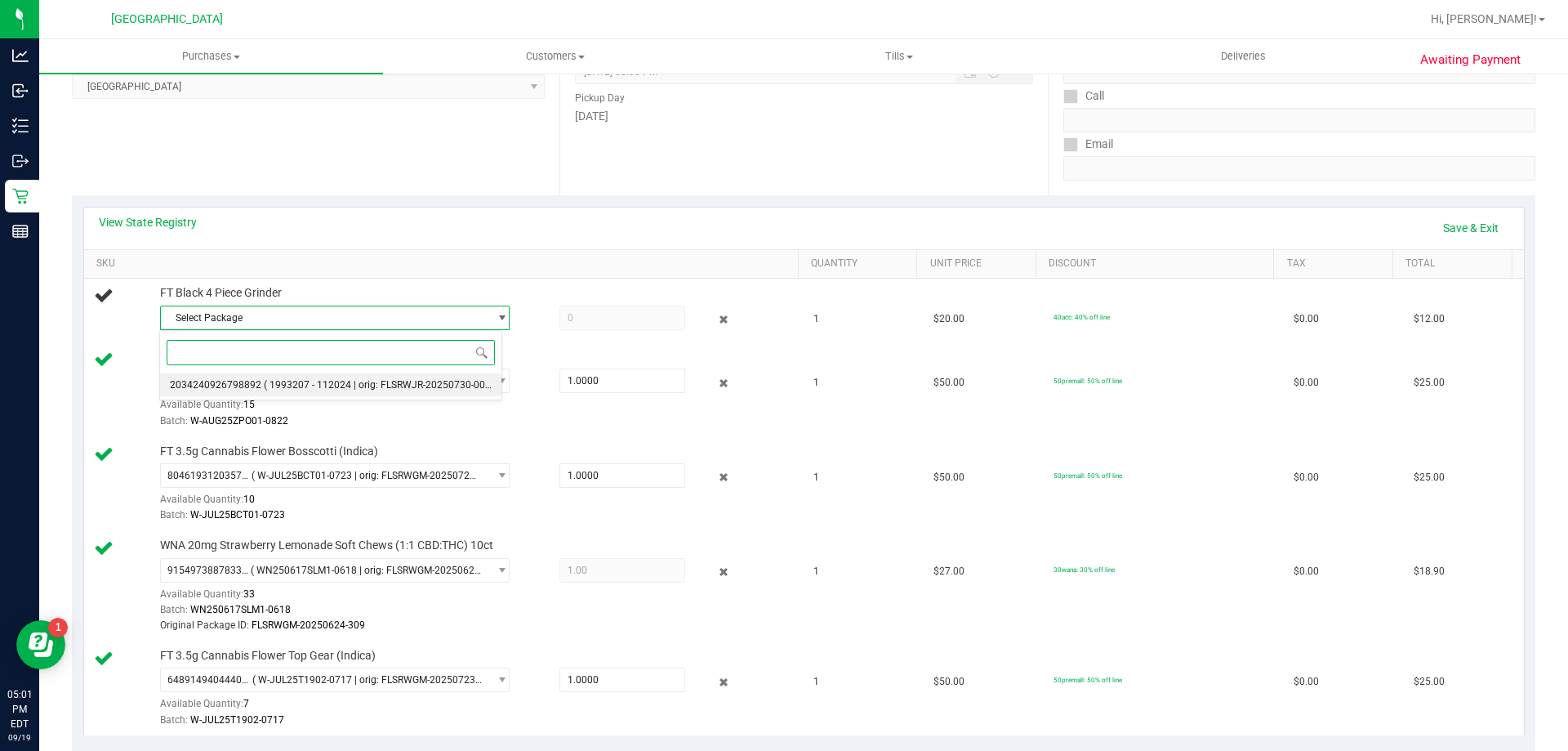
click at [209, 377] on li "2034240926798892 ( 1993207 - 112024 | orig: FLSRWJR-20250730-002 )" at bounding box center [331, 384] width 342 height 22
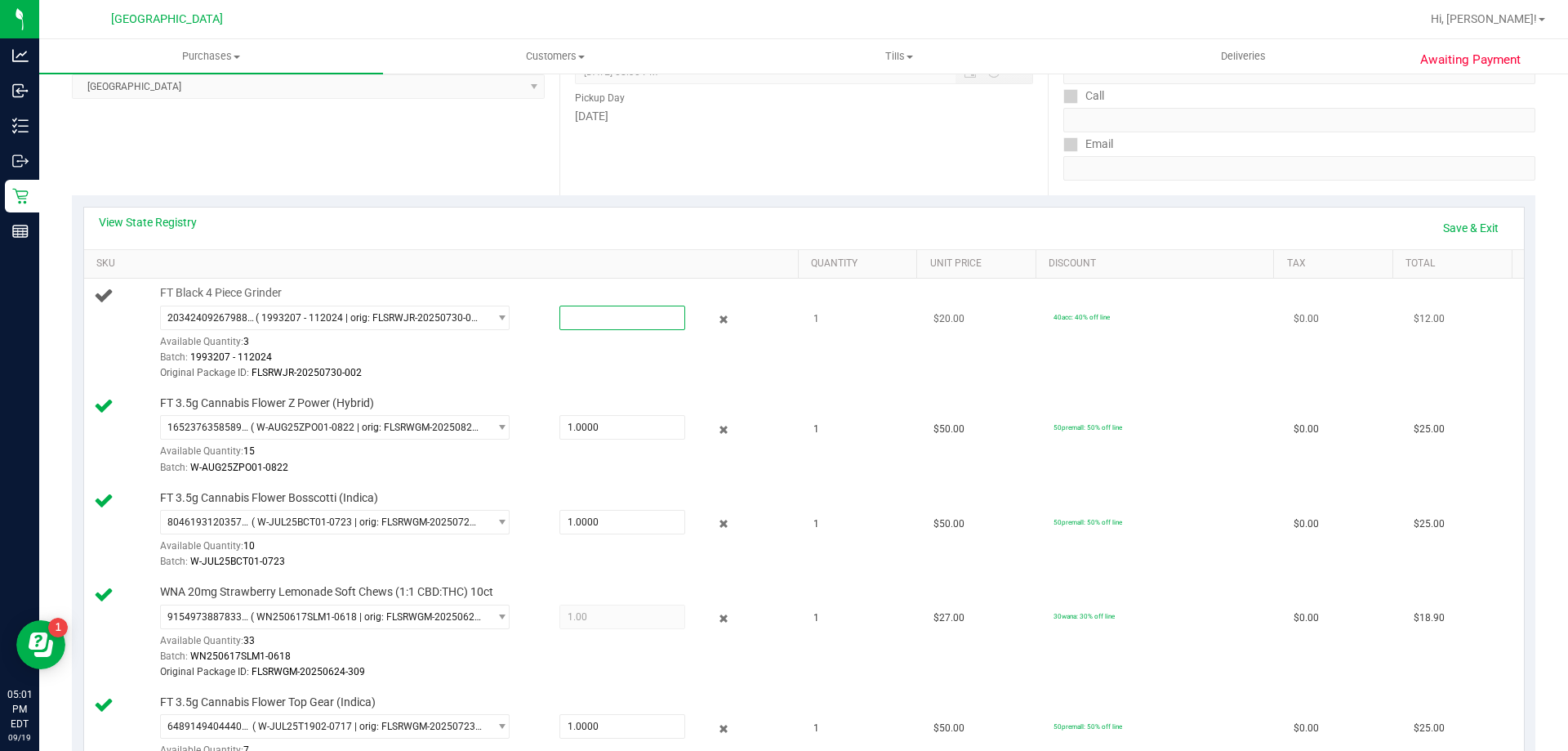
click at [585, 322] on span at bounding box center [622, 317] width 126 height 24
type input "1"
type input "1.0000"
click at [641, 377] on div "Original Package ID: FLSRWJR-20250730-002" at bounding box center [475, 373] width 631 height 16
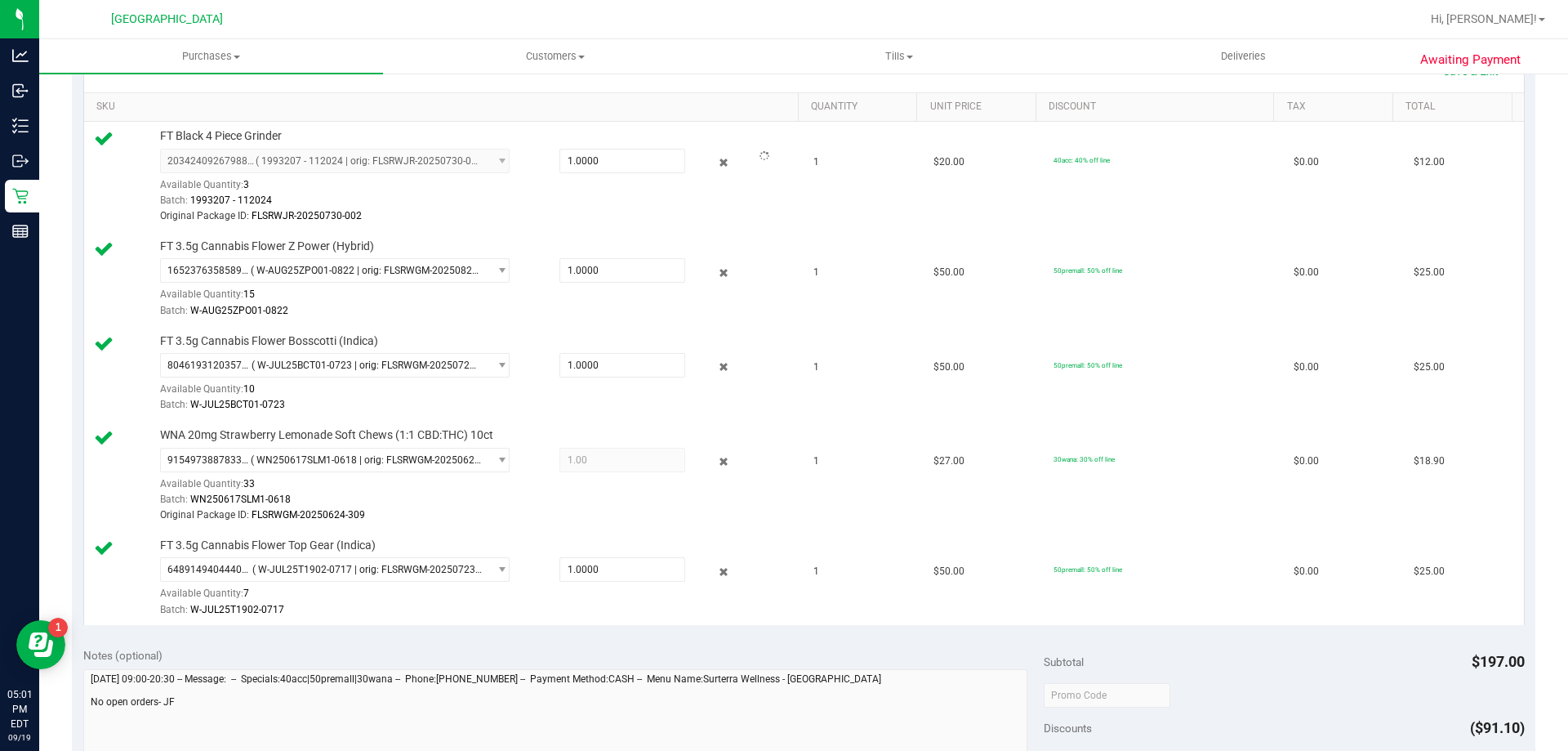
scroll to position [898, 0]
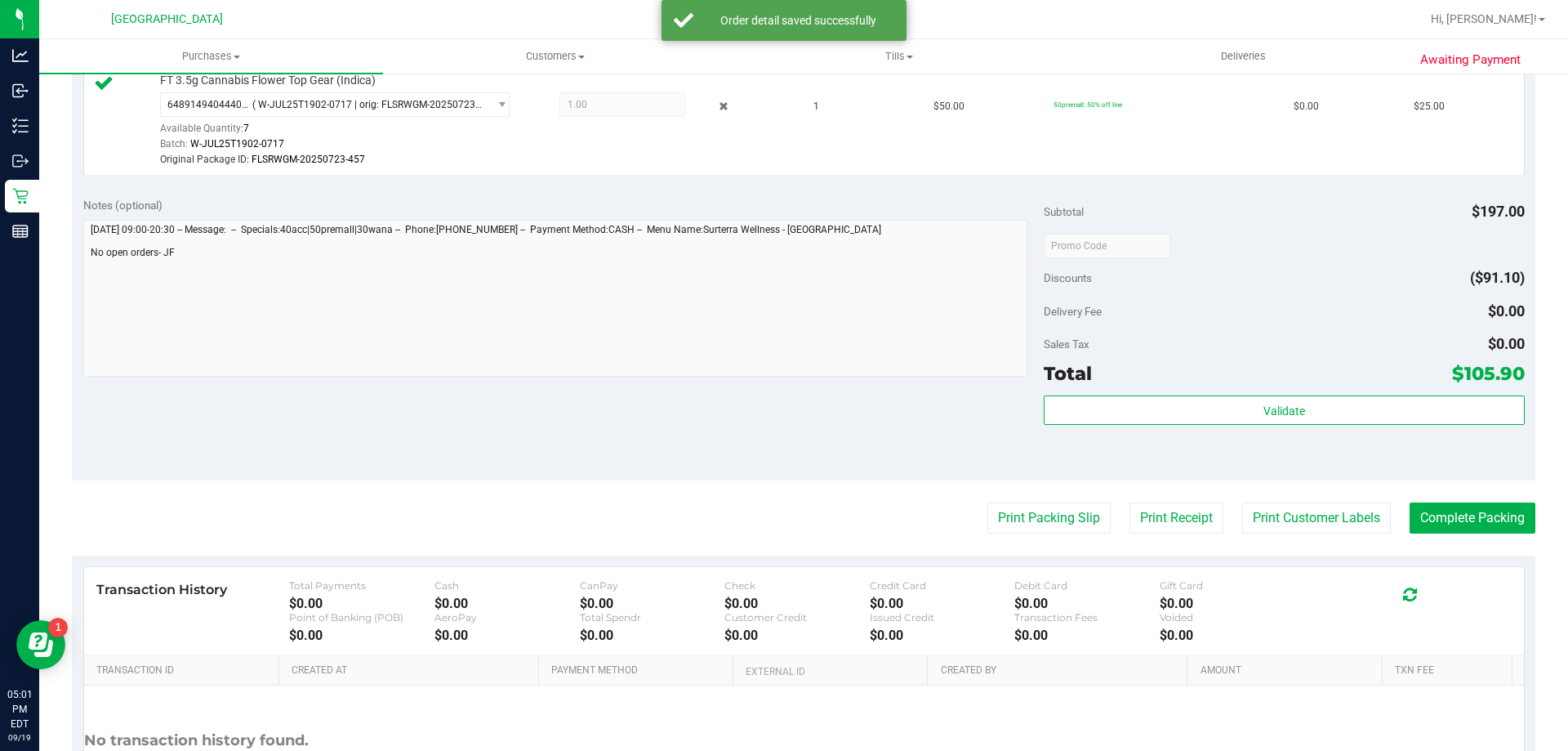
click at [1279, 359] on div "Total $105.90" at bounding box center [1284, 373] width 480 height 29
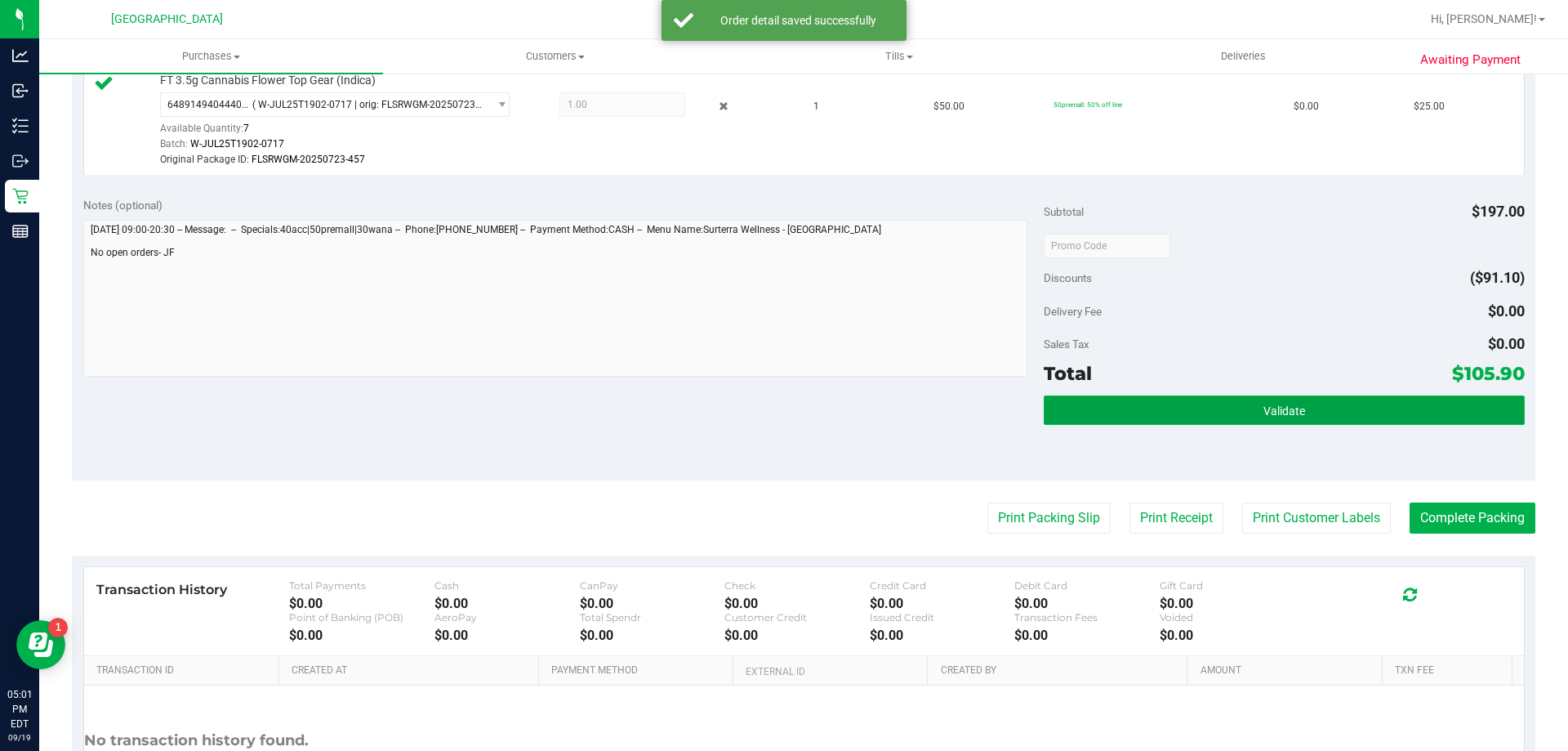
click at [1226, 409] on button "Validate" at bounding box center [1284, 410] width 480 height 29
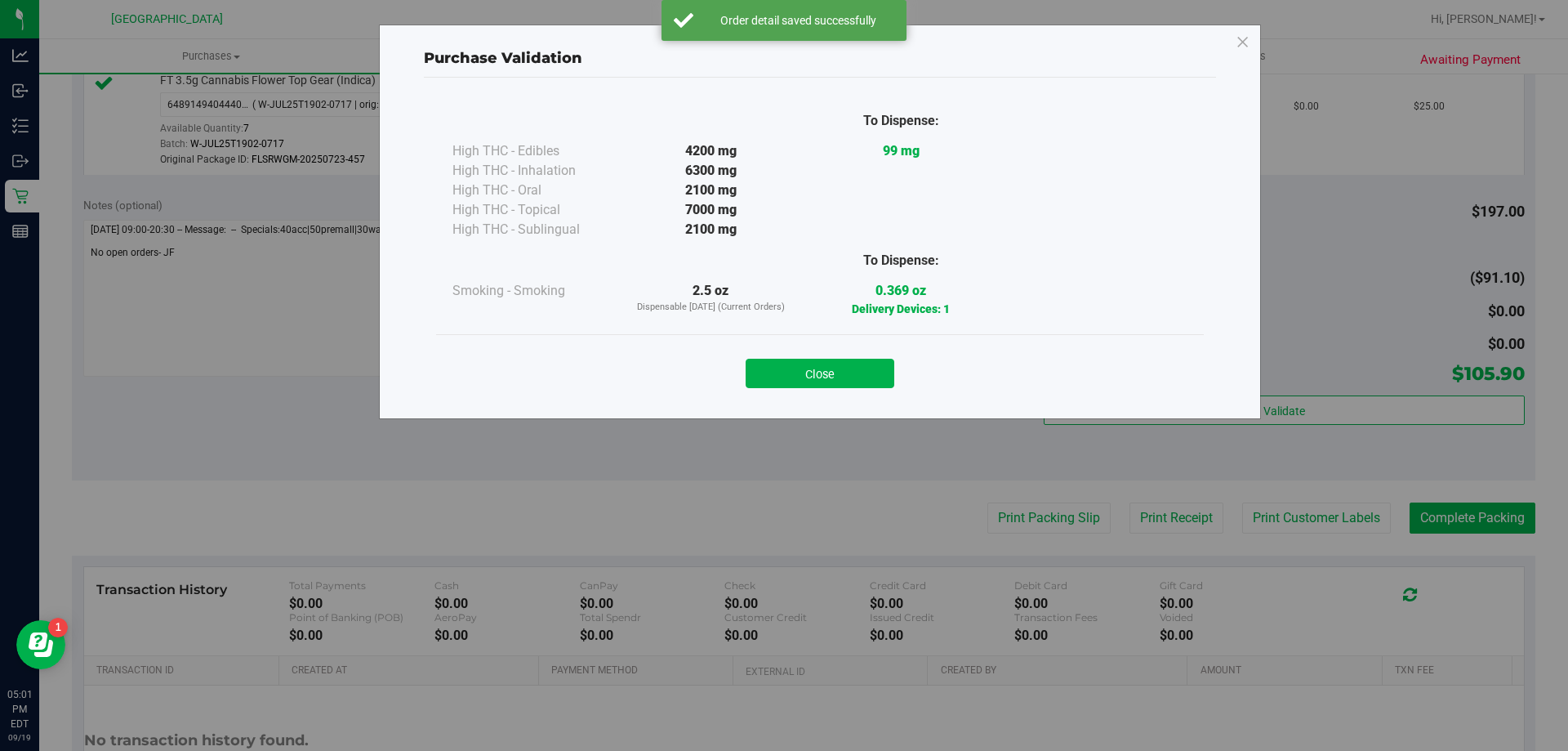
click at [832, 375] on button "Close" at bounding box center [820, 373] width 148 height 29
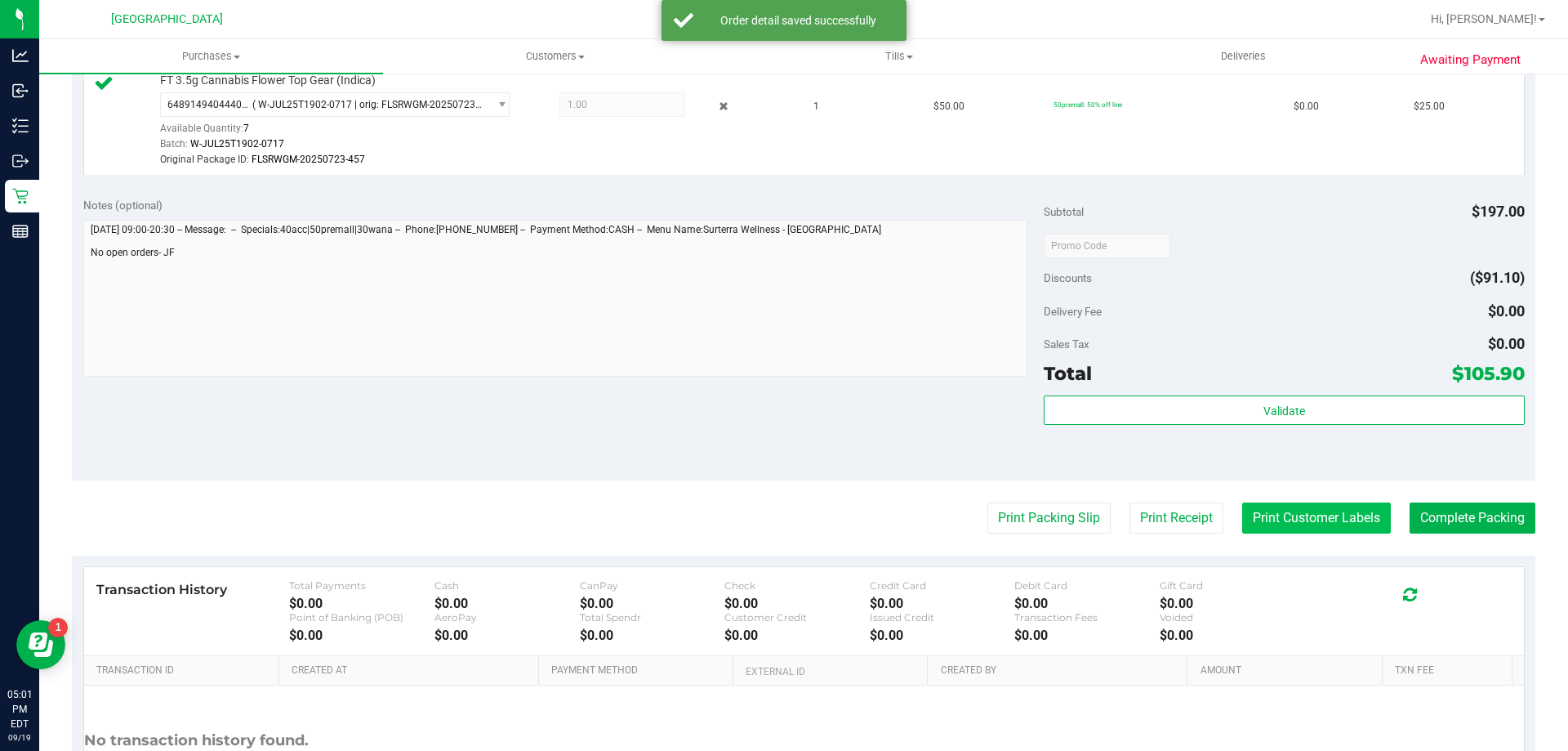
click at [1331, 512] on button "Print Customer Labels" at bounding box center [1316, 518] width 148 height 31
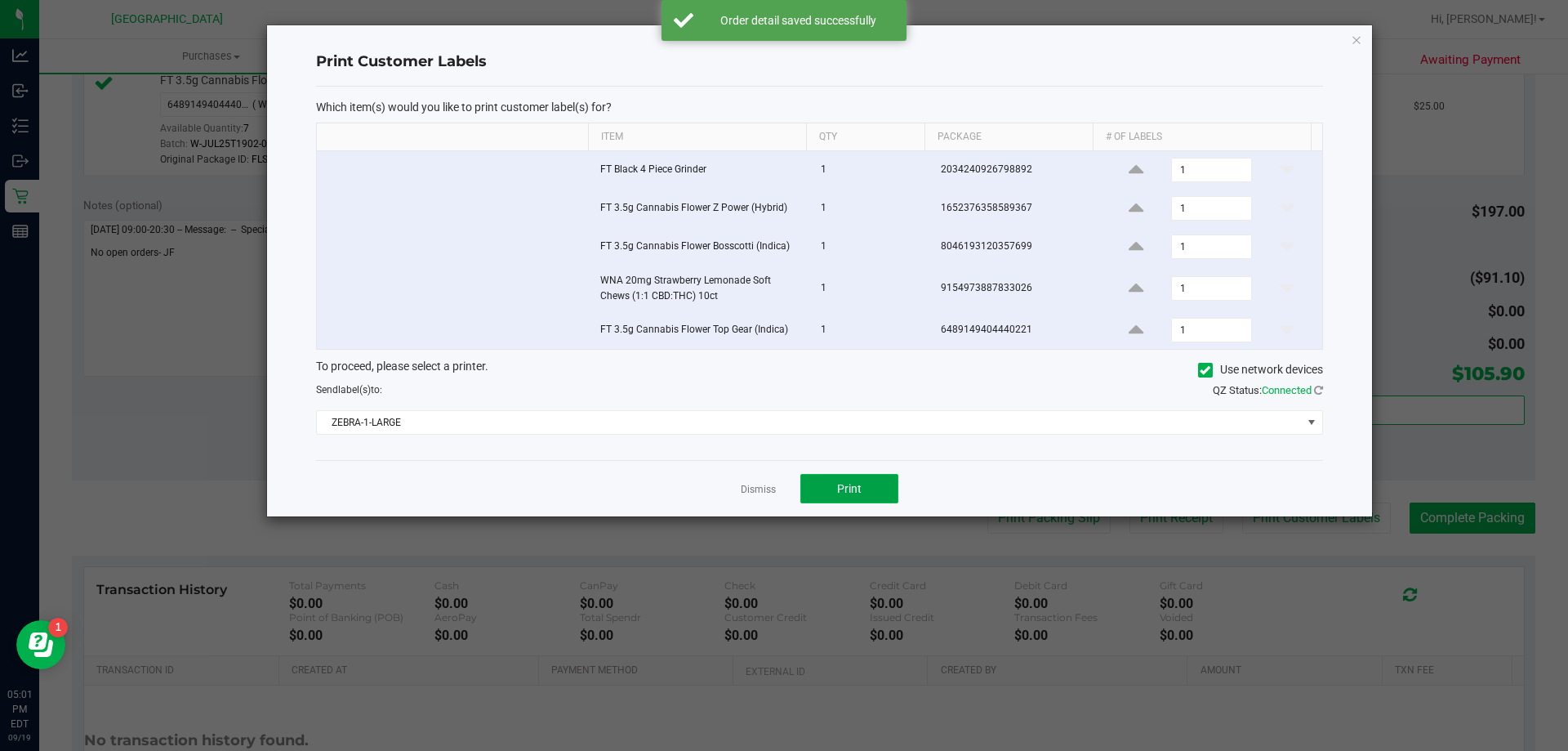
click at [846, 477] on button "Print" at bounding box center [849, 488] width 98 height 29
click at [756, 490] on link "Dismiss" at bounding box center [759, 489] width 35 height 14
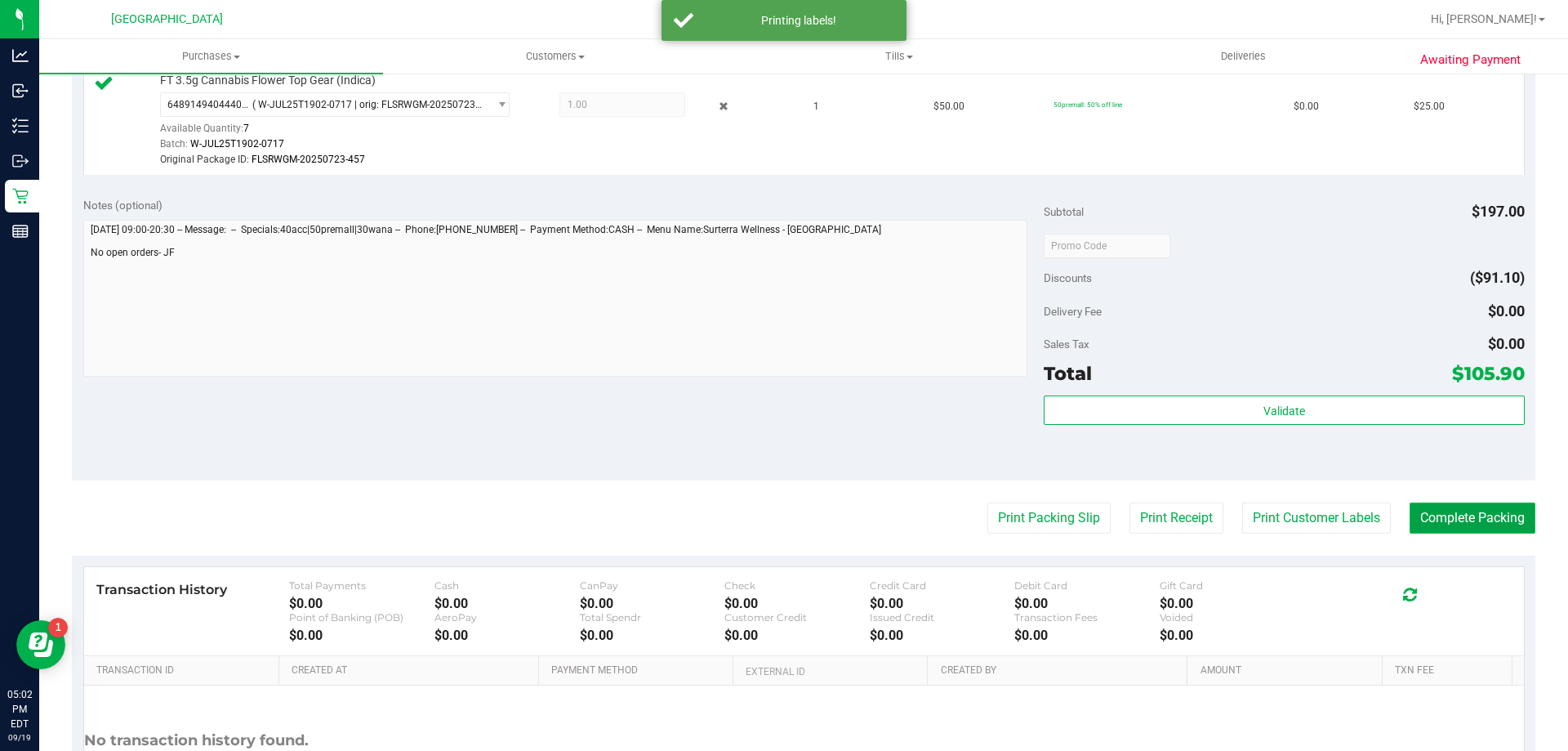
click at [1470, 524] on button "Complete Packing" at bounding box center [1472, 518] width 126 height 31
click at [1470, 524] on button "Complete Packing" at bounding box center [1465, 518] width 139 height 31
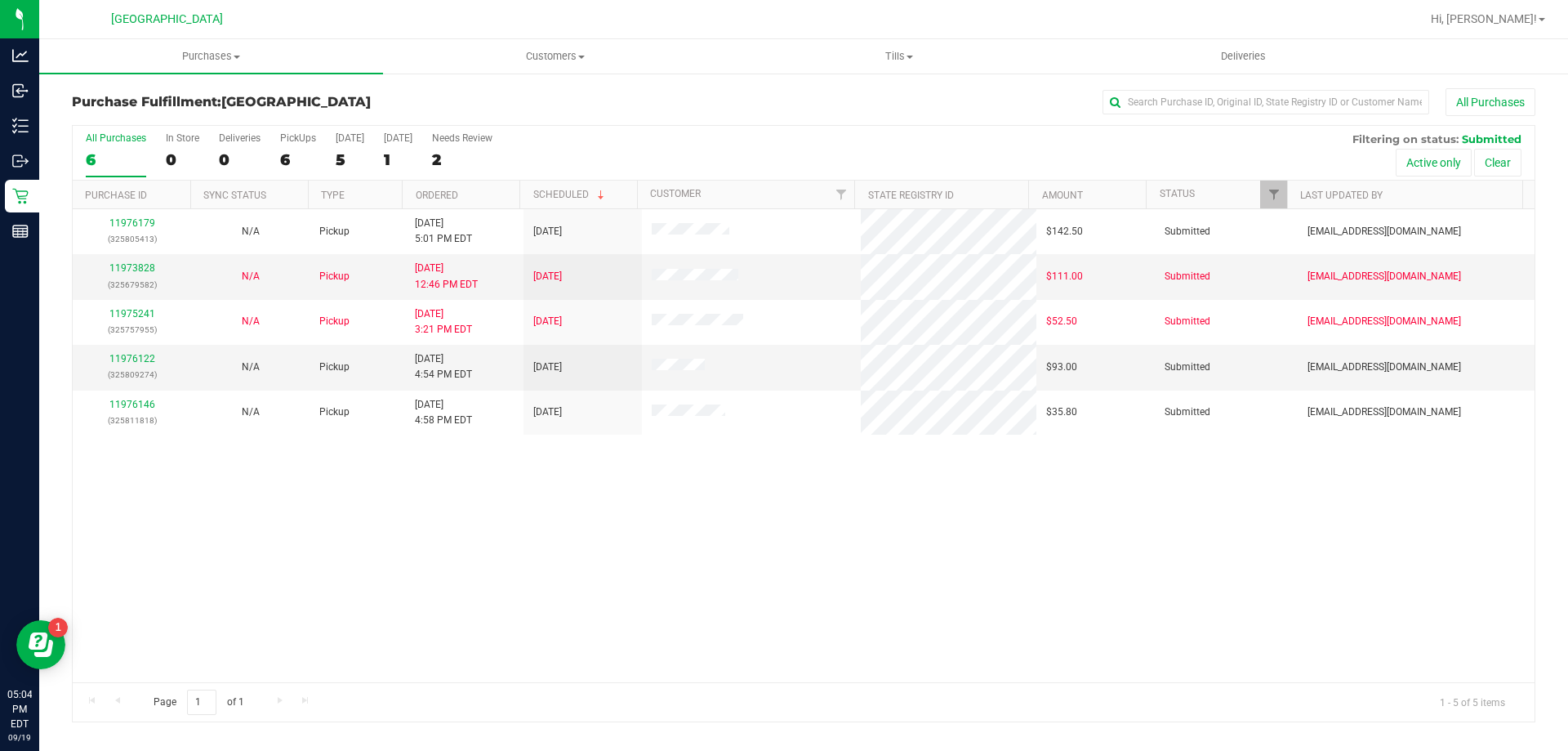
click at [532, 525] on div "11976179 (325805413) N/A Pickup [DATE] 5:01 PM EDT 9/20/2025 $142.50 Submitted …" at bounding box center [803, 445] width 1462 height 473
click at [593, 537] on div "11976179 (325805413) N/A Pickup [DATE] 5:01 PM EDT 9/20/2025 $142.50 Submitted …" at bounding box center [803, 445] width 1462 height 473
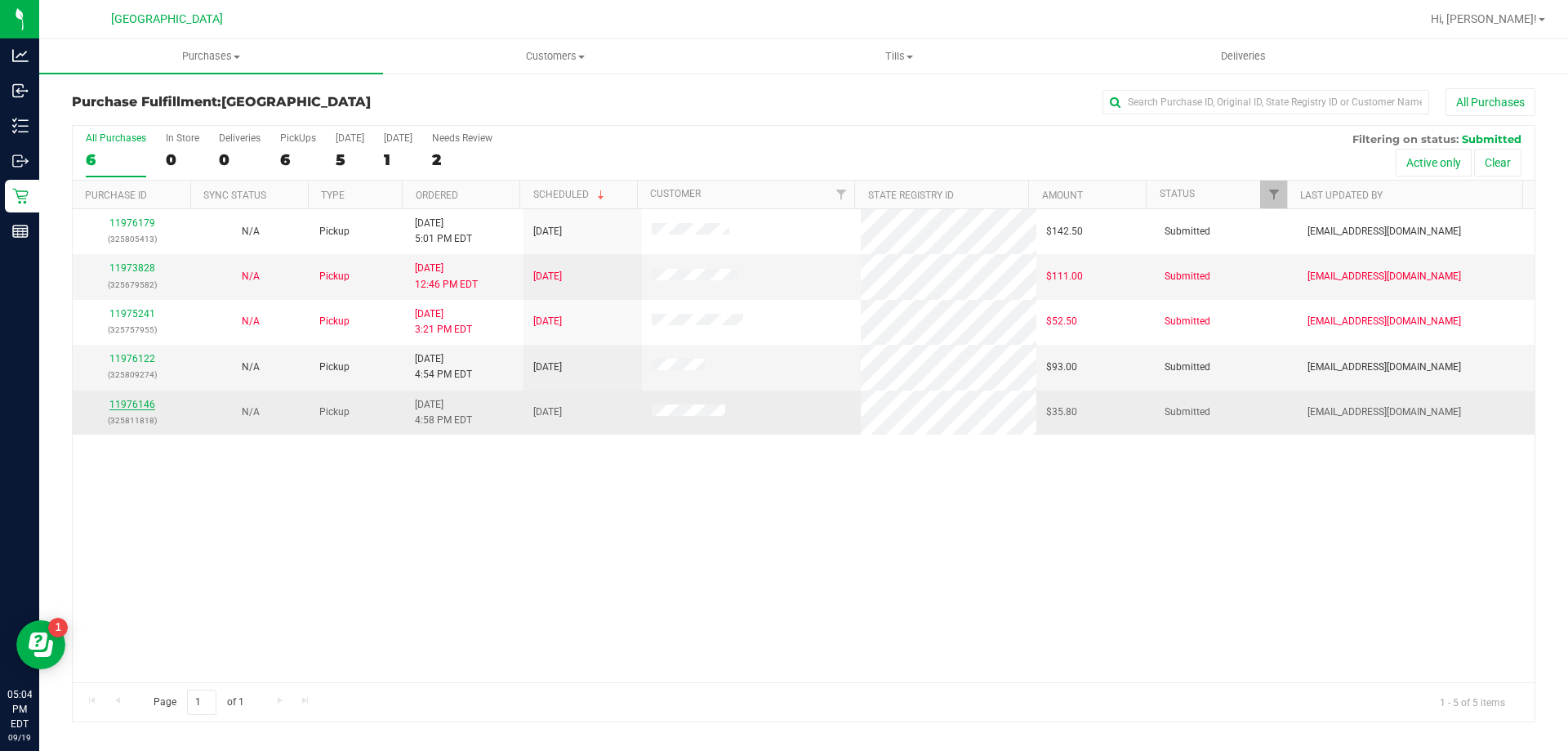
click at [127, 407] on link "11976146" at bounding box center [132, 404] width 46 height 12
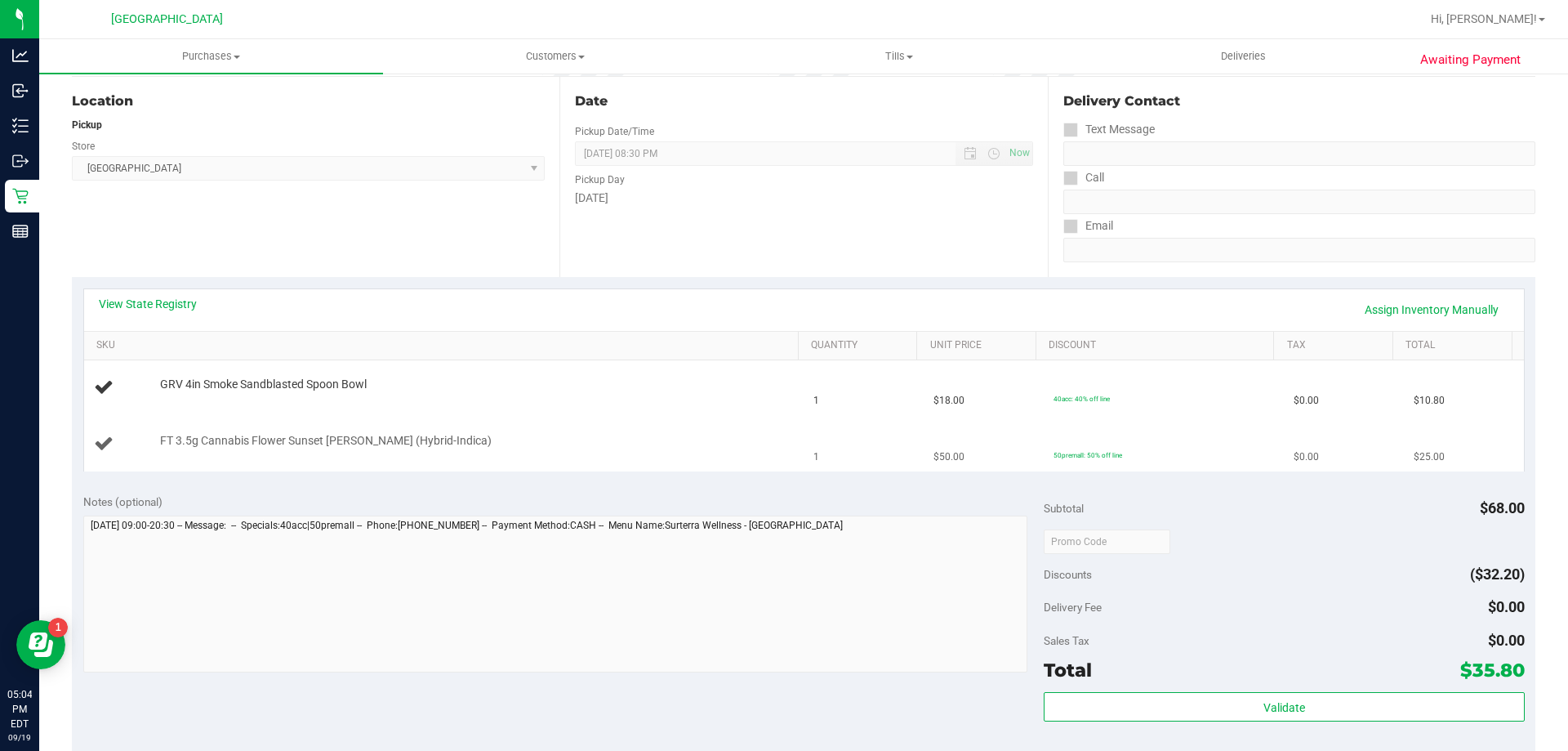
scroll to position [245, 0]
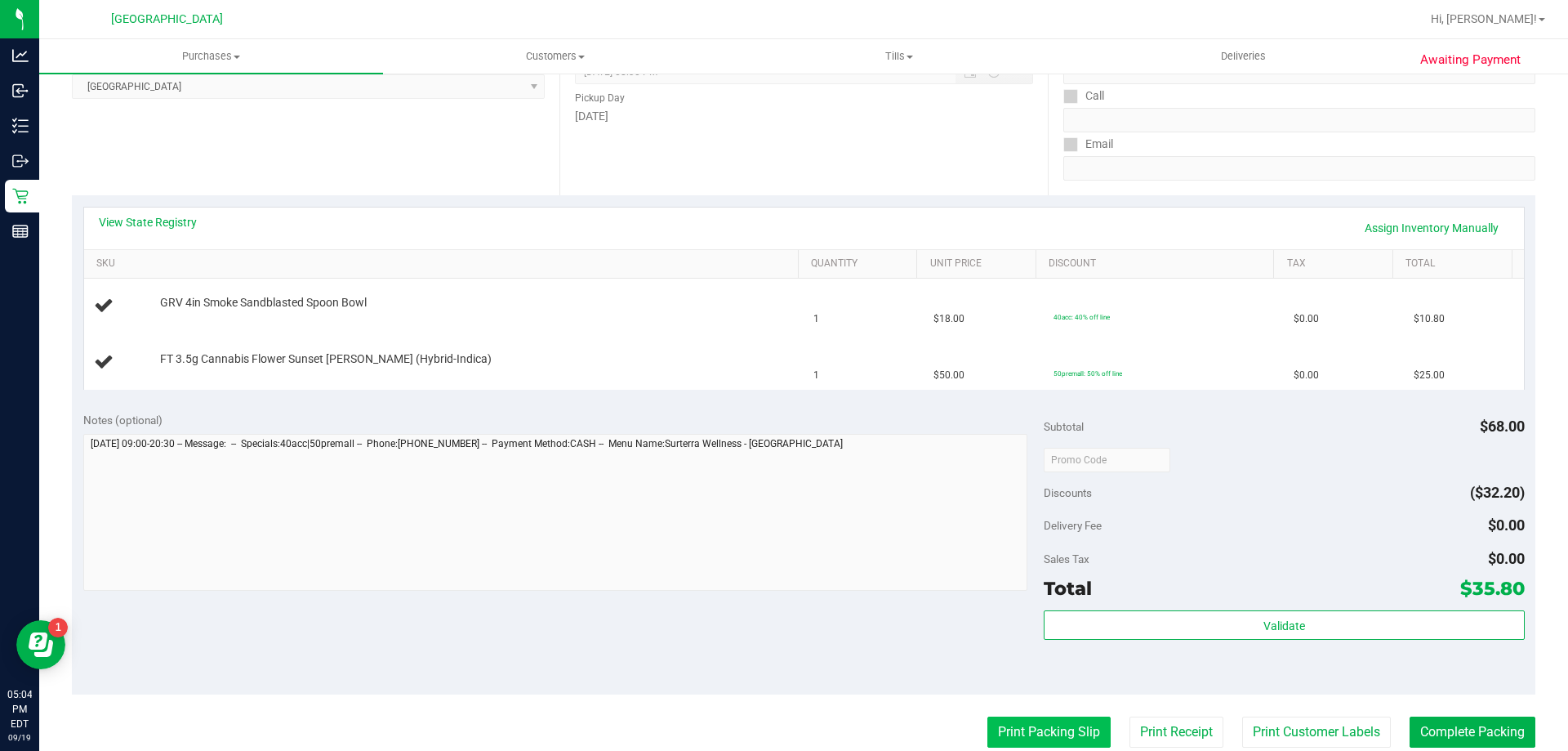
click at [1026, 718] on button "Print Packing Slip" at bounding box center [1049, 732] width 123 height 31
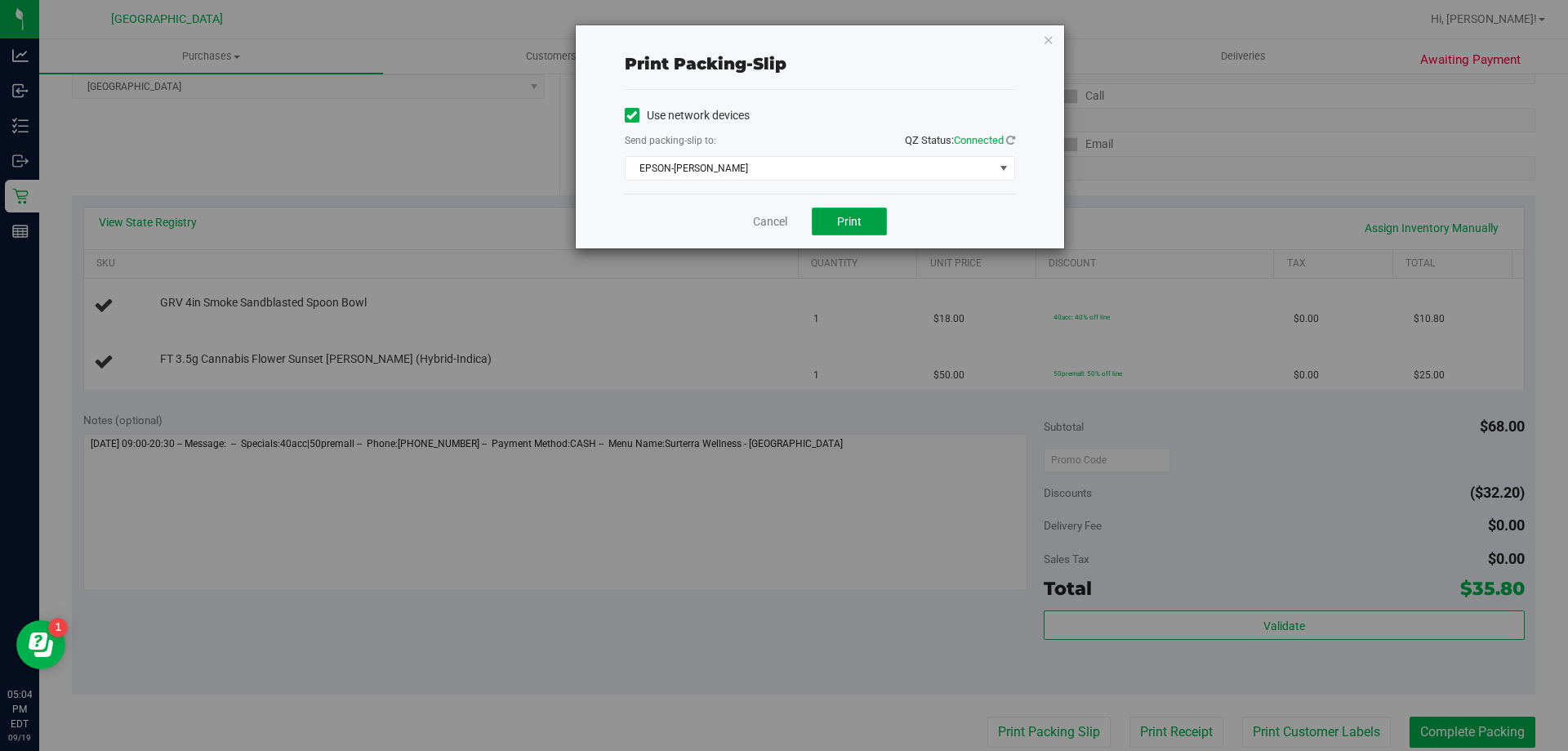
click at [864, 217] on button "Print" at bounding box center [848, 221] width 75 height 27
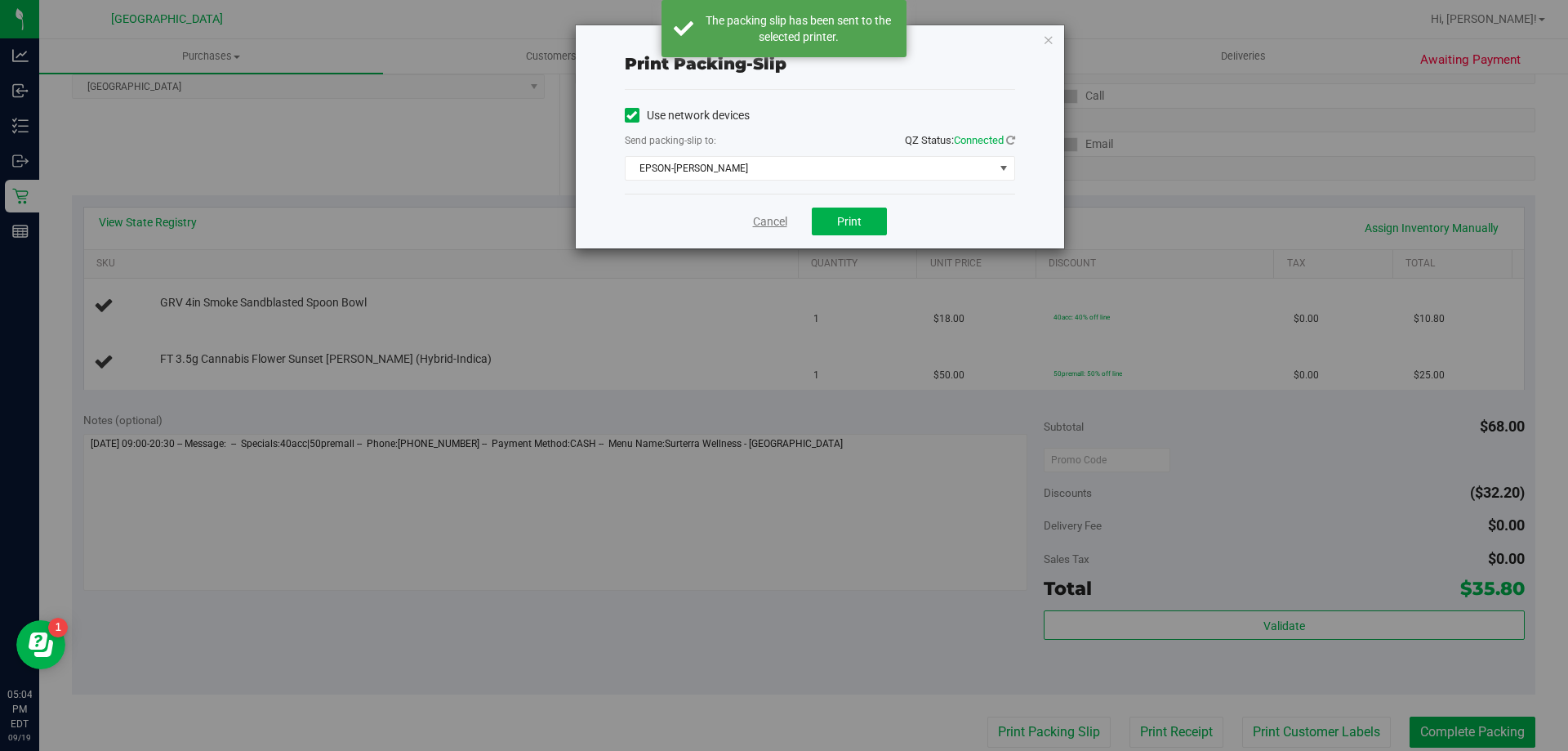
click at [766, 223] on link "Cancel" at bounding box center [769, 222] width 34 height 18
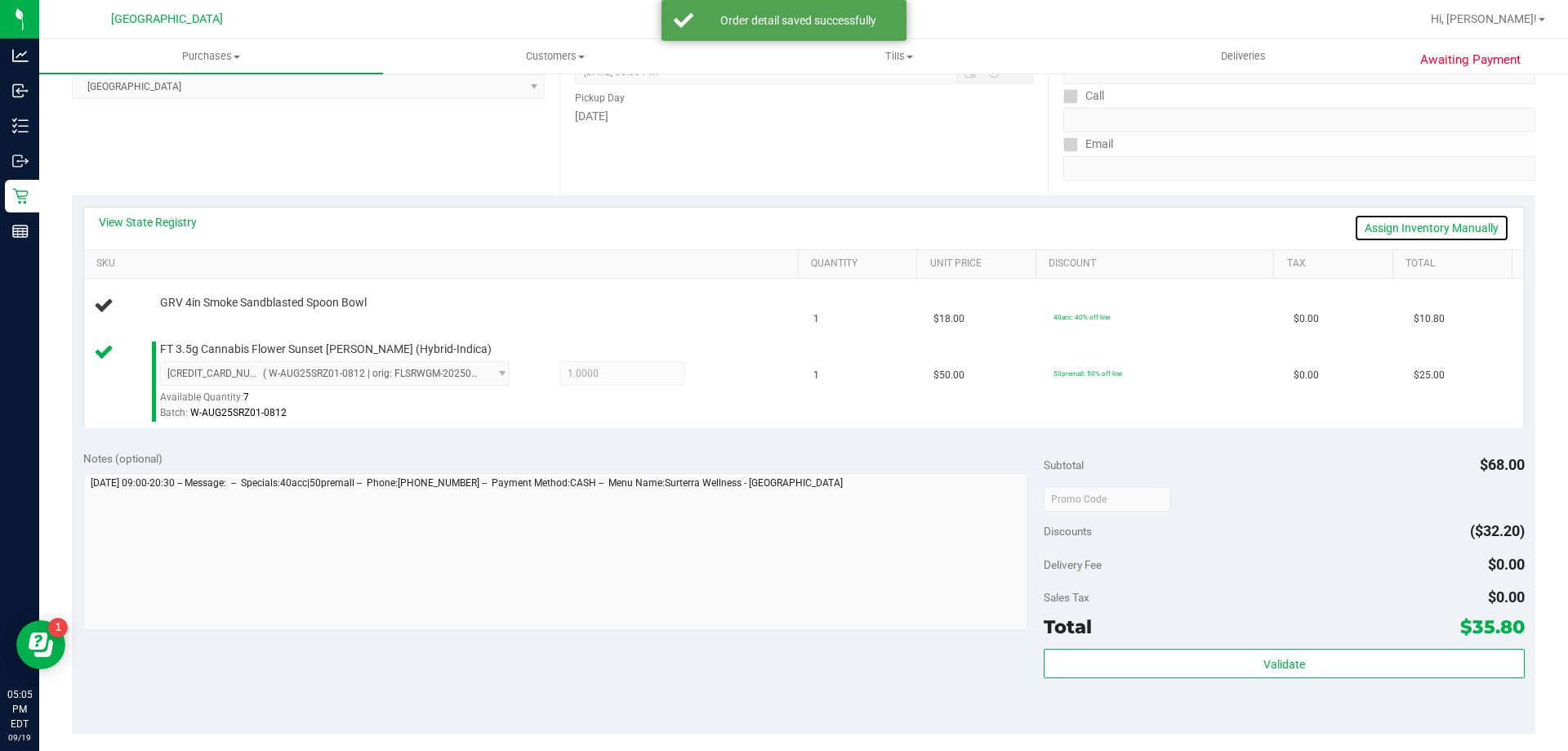
click at [1406, 227] on link "Assign Inventory Manually" at bounding box center [1431, 228] width 155 height 27
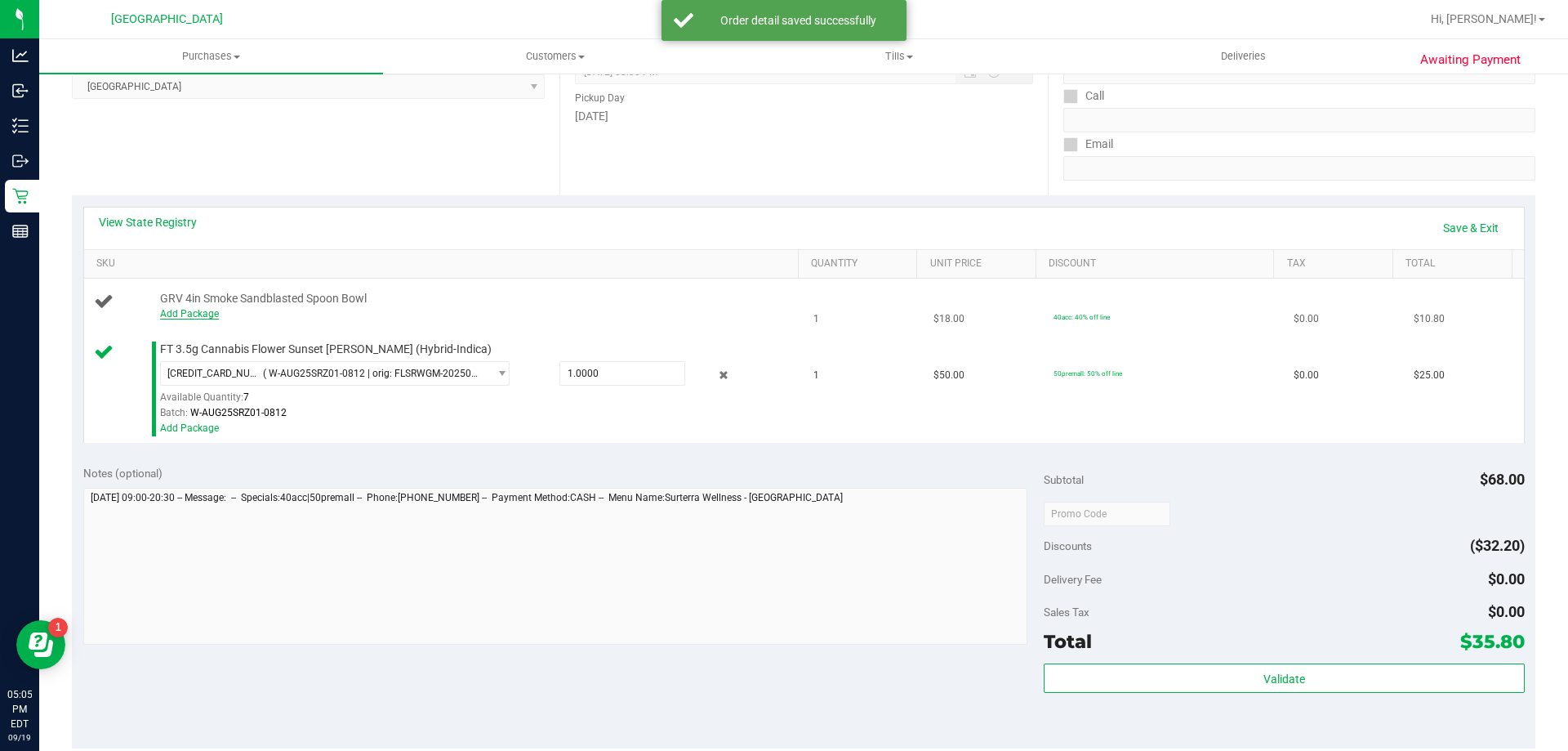
click at [205, 315] on link "Add Package" at bounding box center [189, 313] width 59 height 12
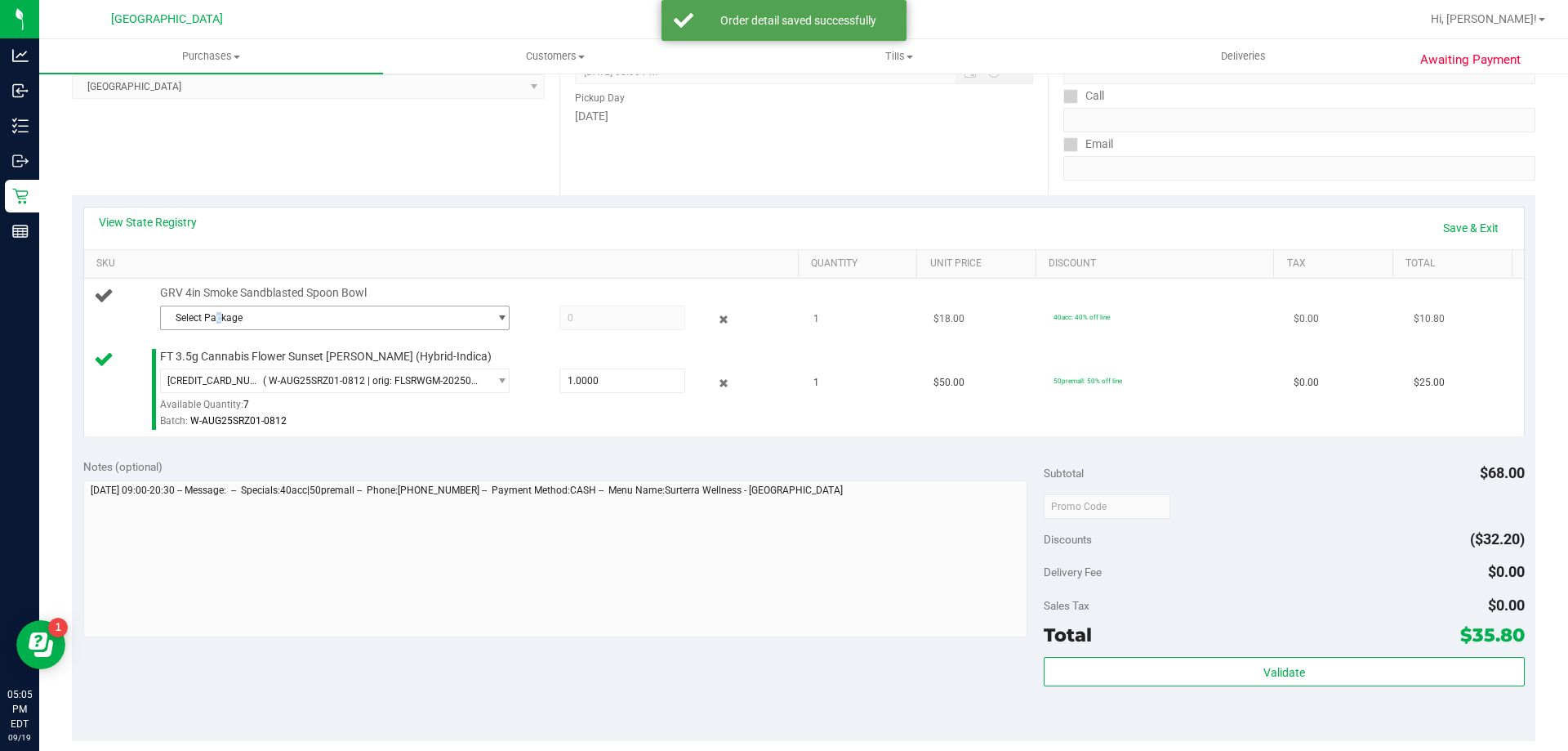
click at [219, 315] on span "Select Package" at bounding box center [324, 317] width 327 height 22
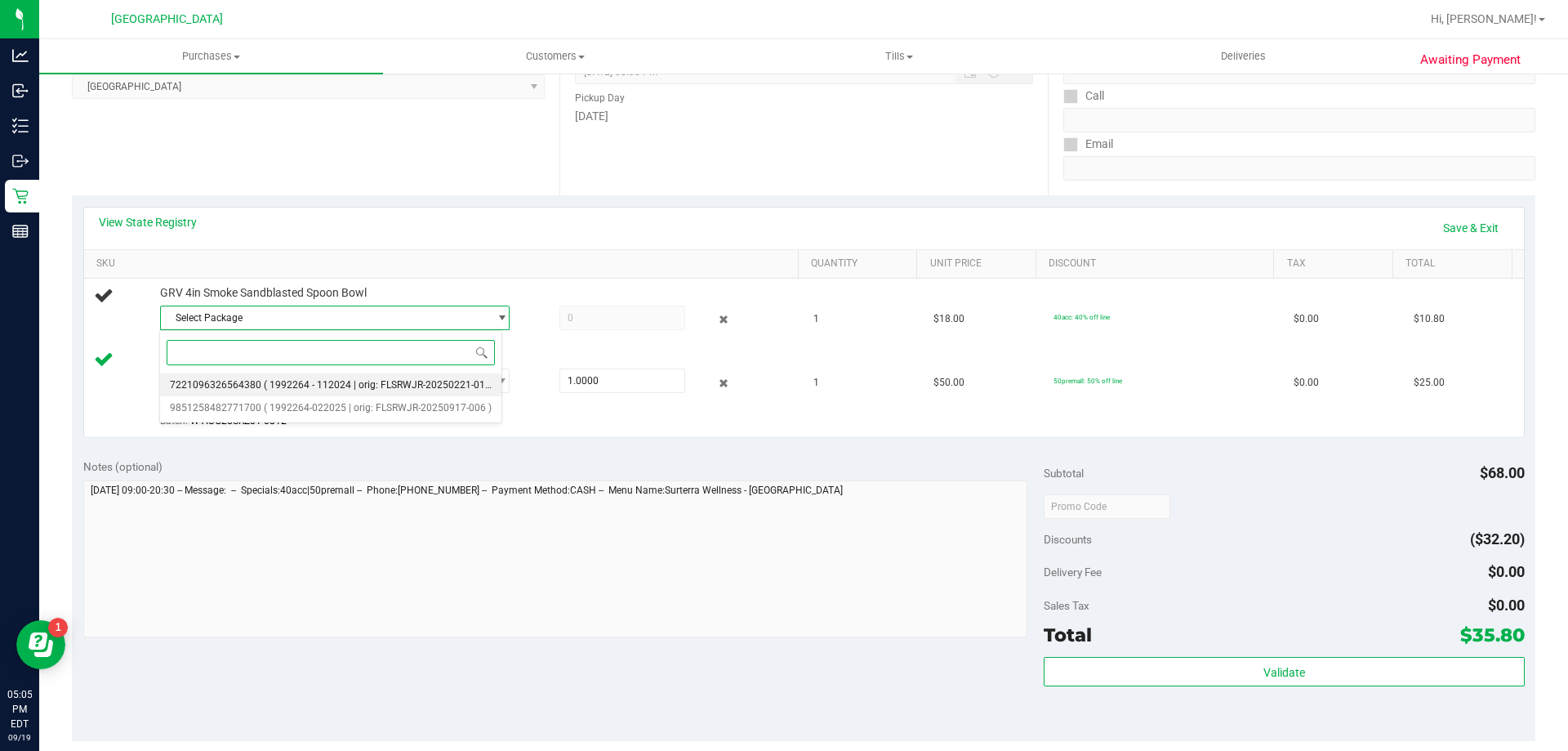
click at [245, 380] on span "7221096326564380" at bounding box center [216, 385] width 92 height 12
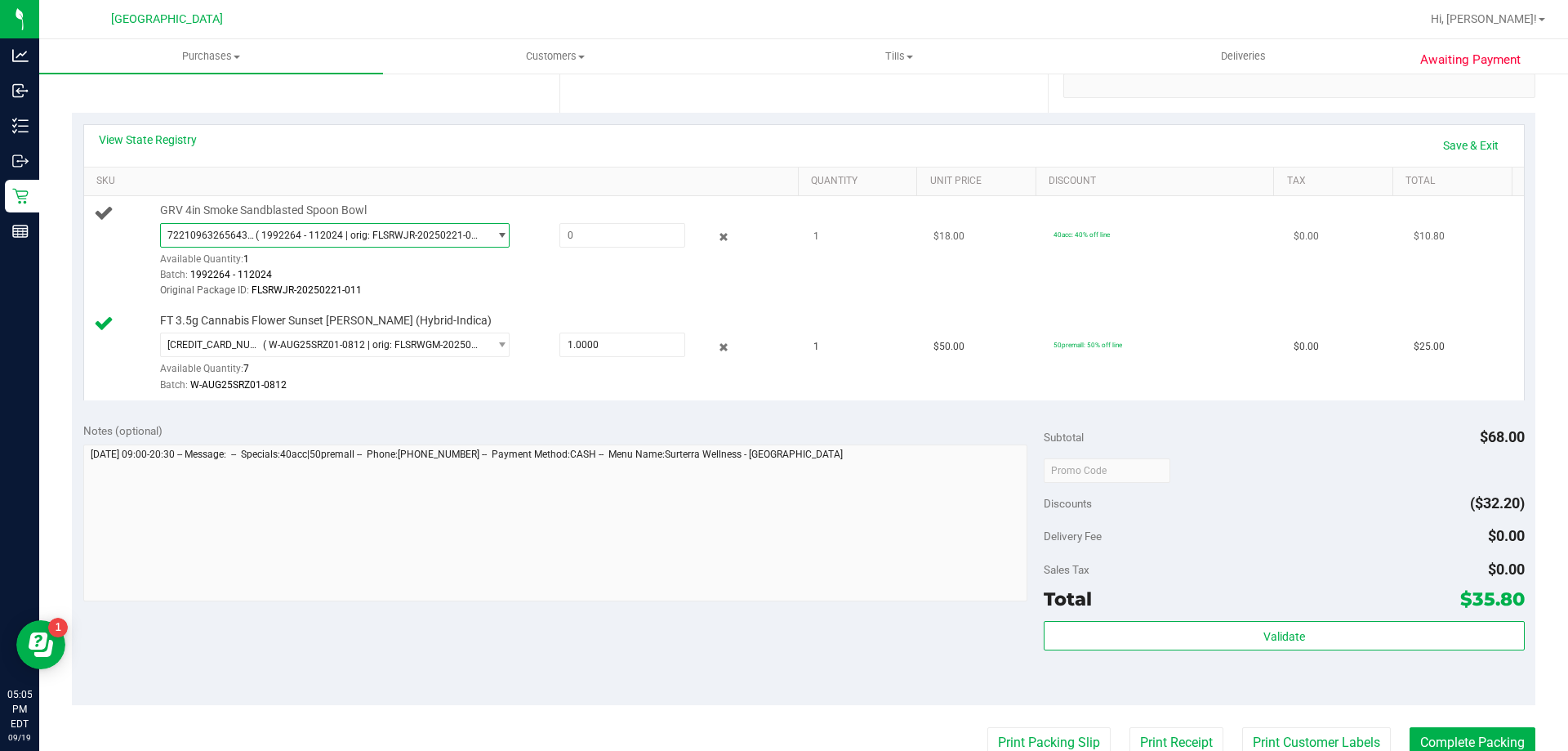
scroll to position [327, 0]
click at [572, 238] on span at bounding box center [622, 235] width 126 height 24
type input "1"
type input "1.0000"
click at [970, 437] on div "Notes (optional)" at bounding box center [563, 431] width 961 height 17
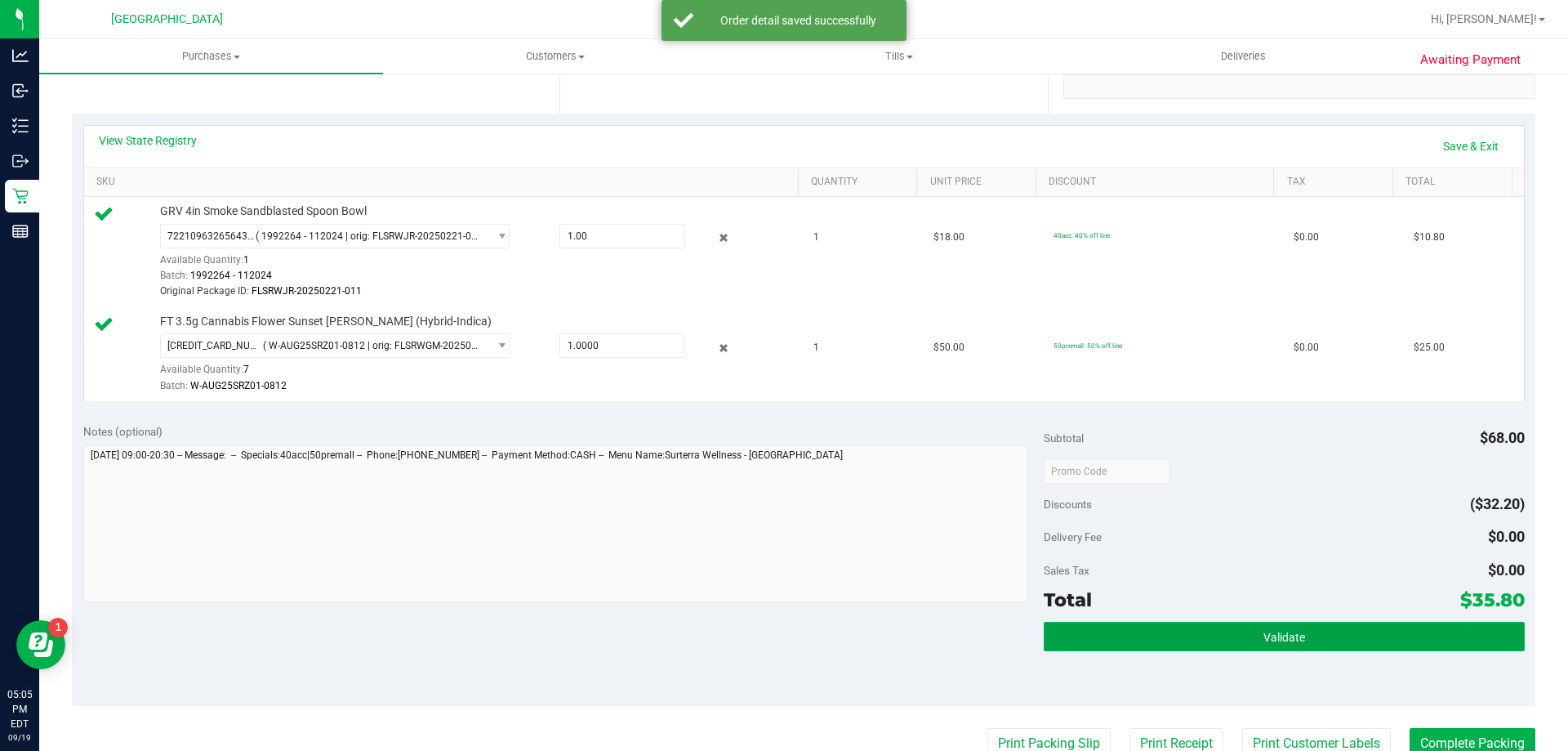
click at [1224, 628] on button "Validate" at bounding box center [1284, 637] width 480 height 29
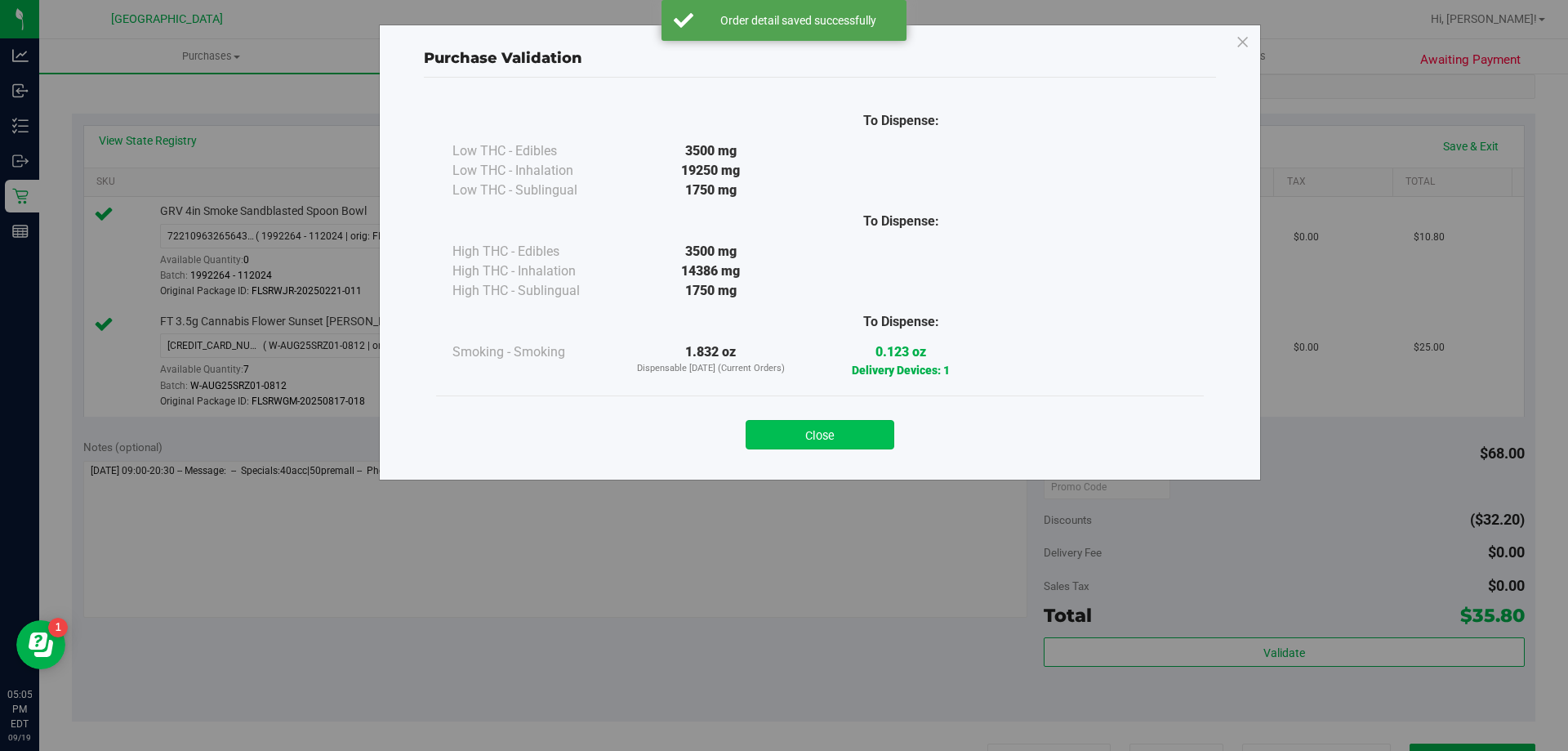
click at [815, 437] on button "Close" at bounding box center [820, 435] width 148 height 29
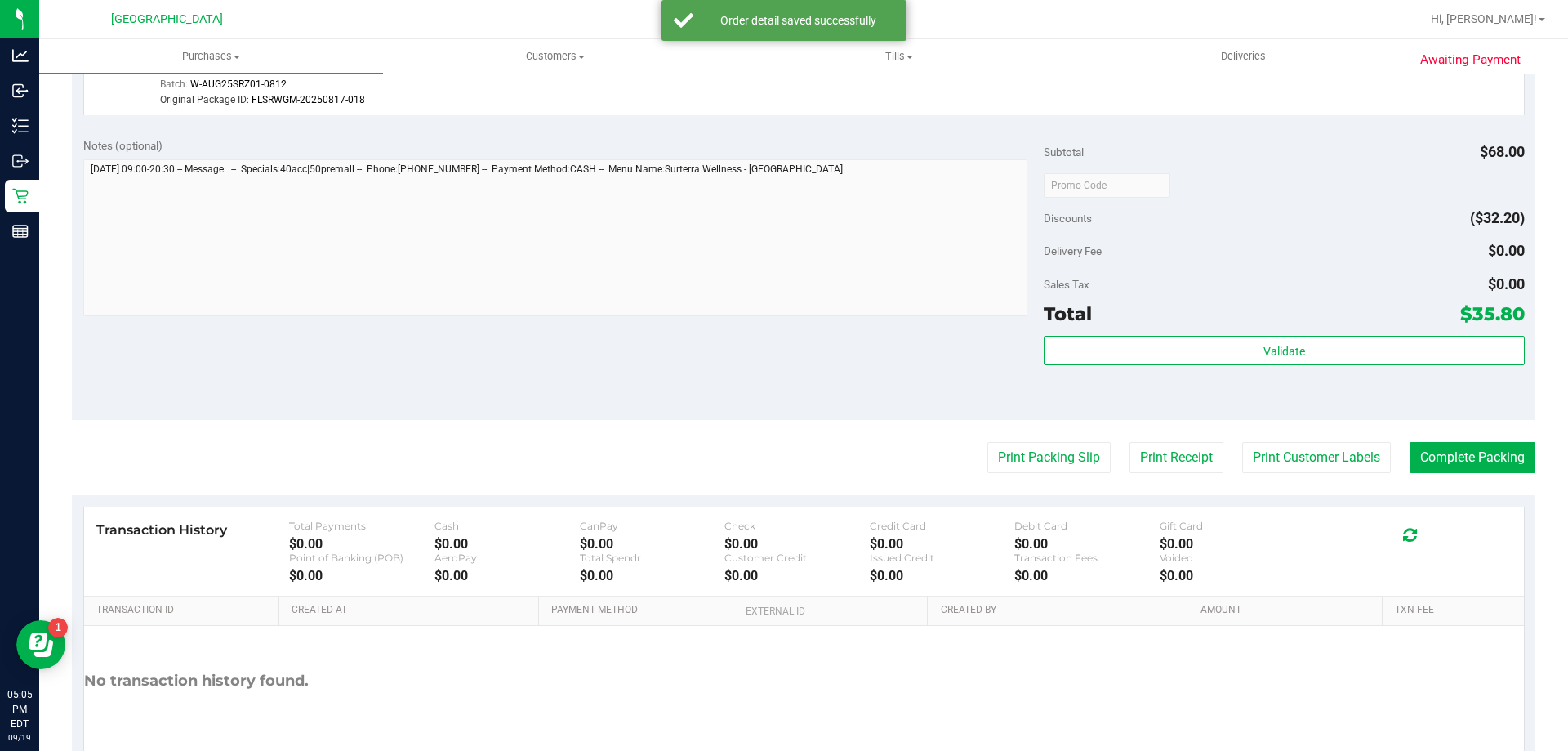
scroll to position [711, 0]
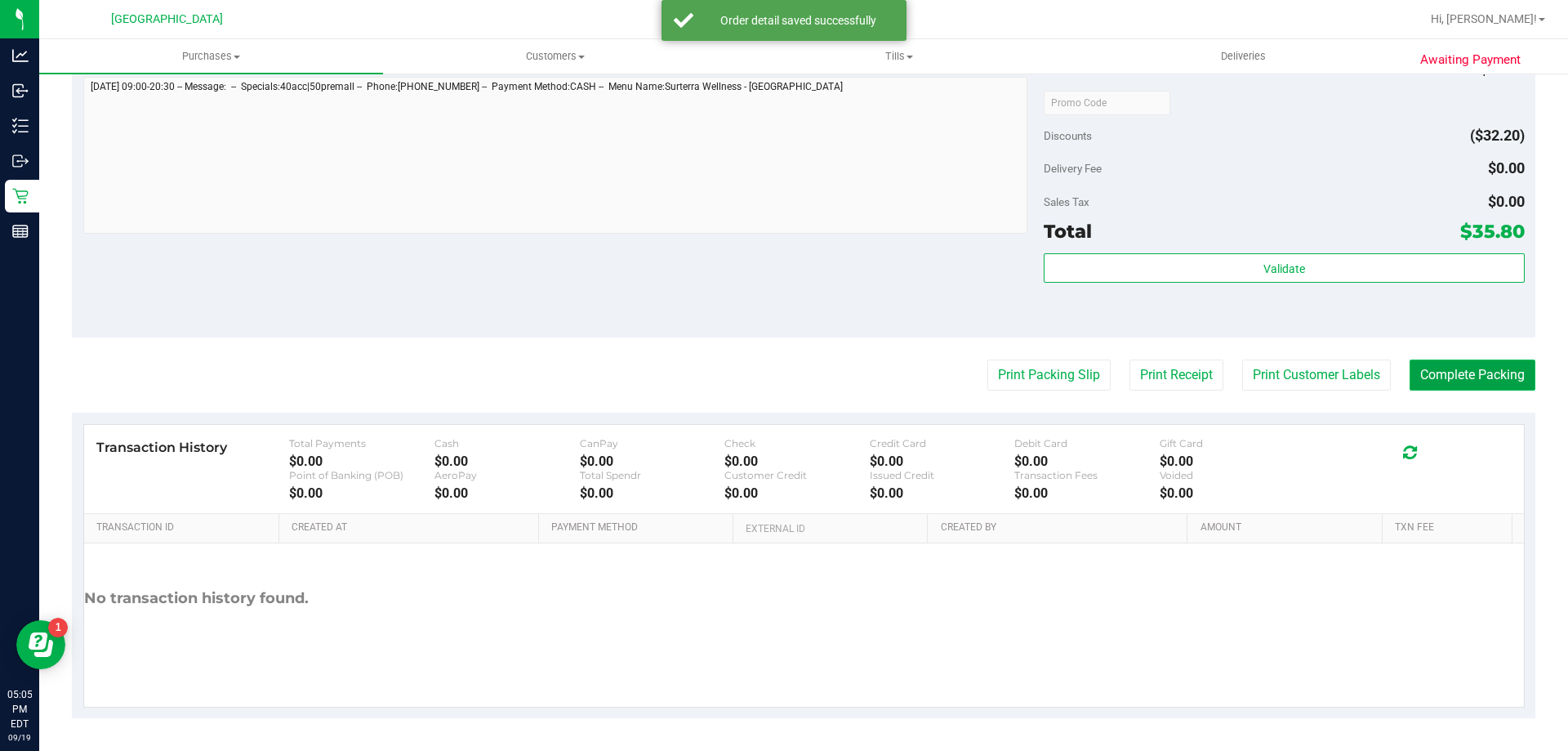
click at [1430, 377] on button "Complete Packing" at bounding box center [1472, 375] width 126 height 31
click at [1430, 377] on button "Complete Packing" at bounding box center [1465, 375] width 139 height 31
